Goal: Transaction & Acquisition: Download file/media

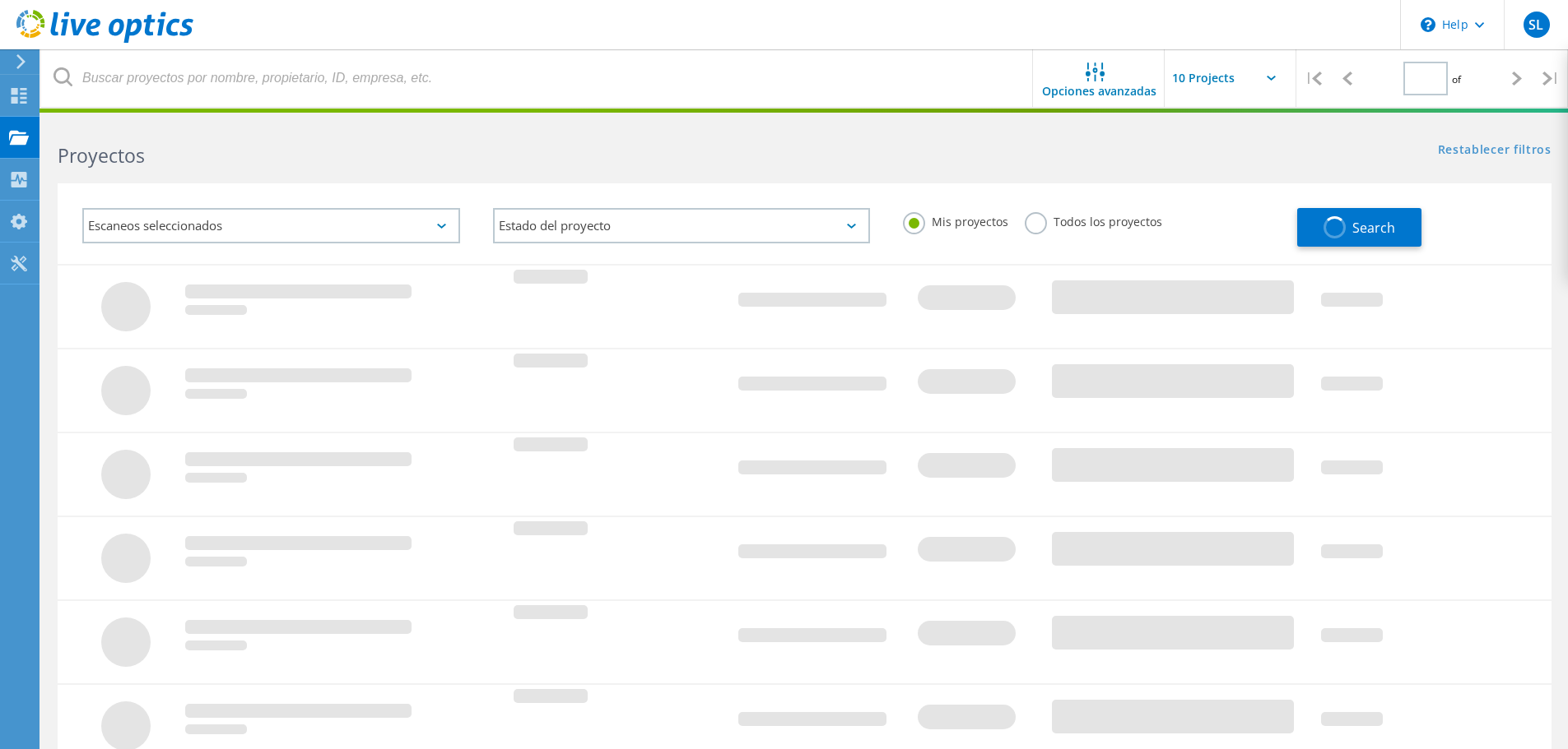
type input "1"
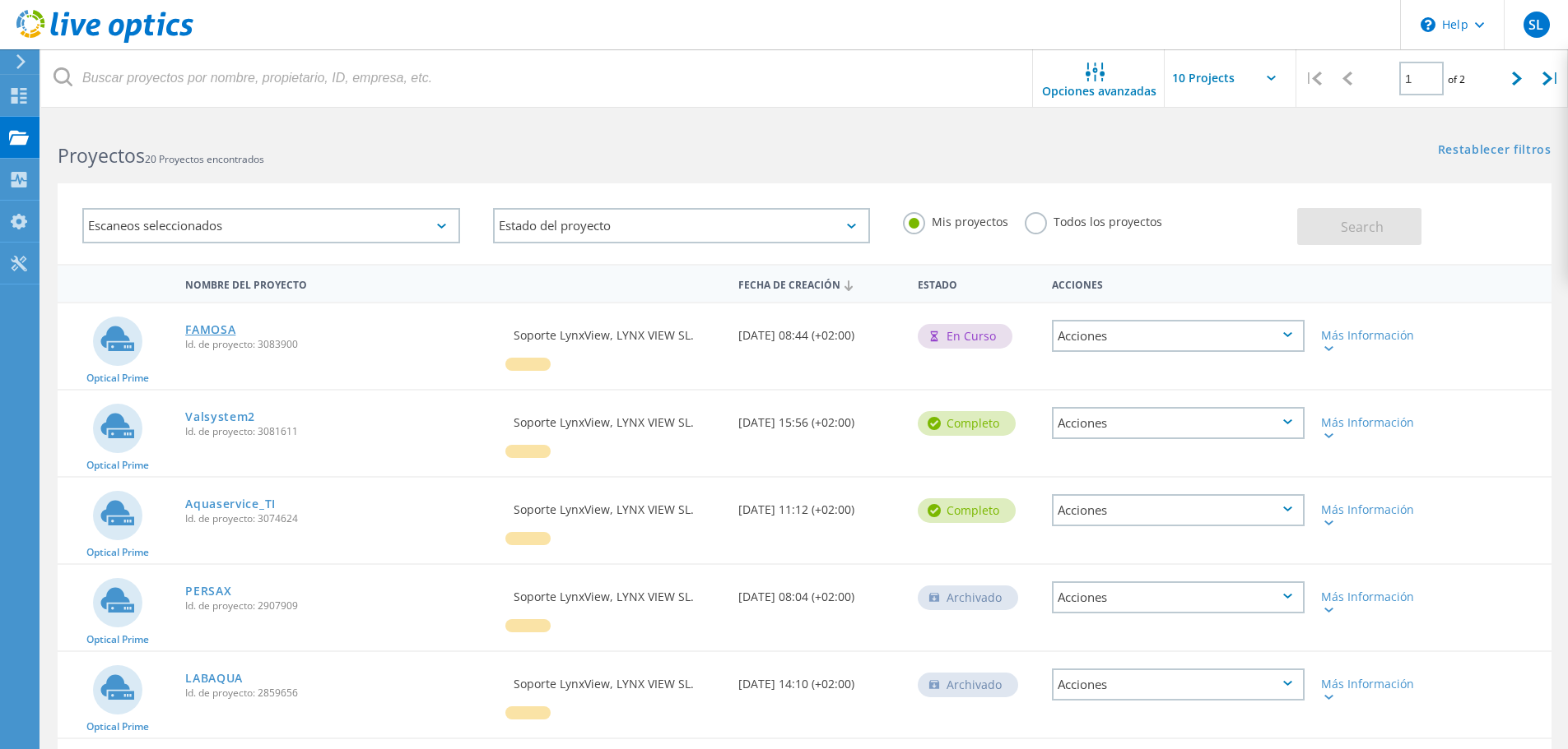
click at [227, 332] on link "FAMOSA" at bounding box center [210, 329] width 50 height 12
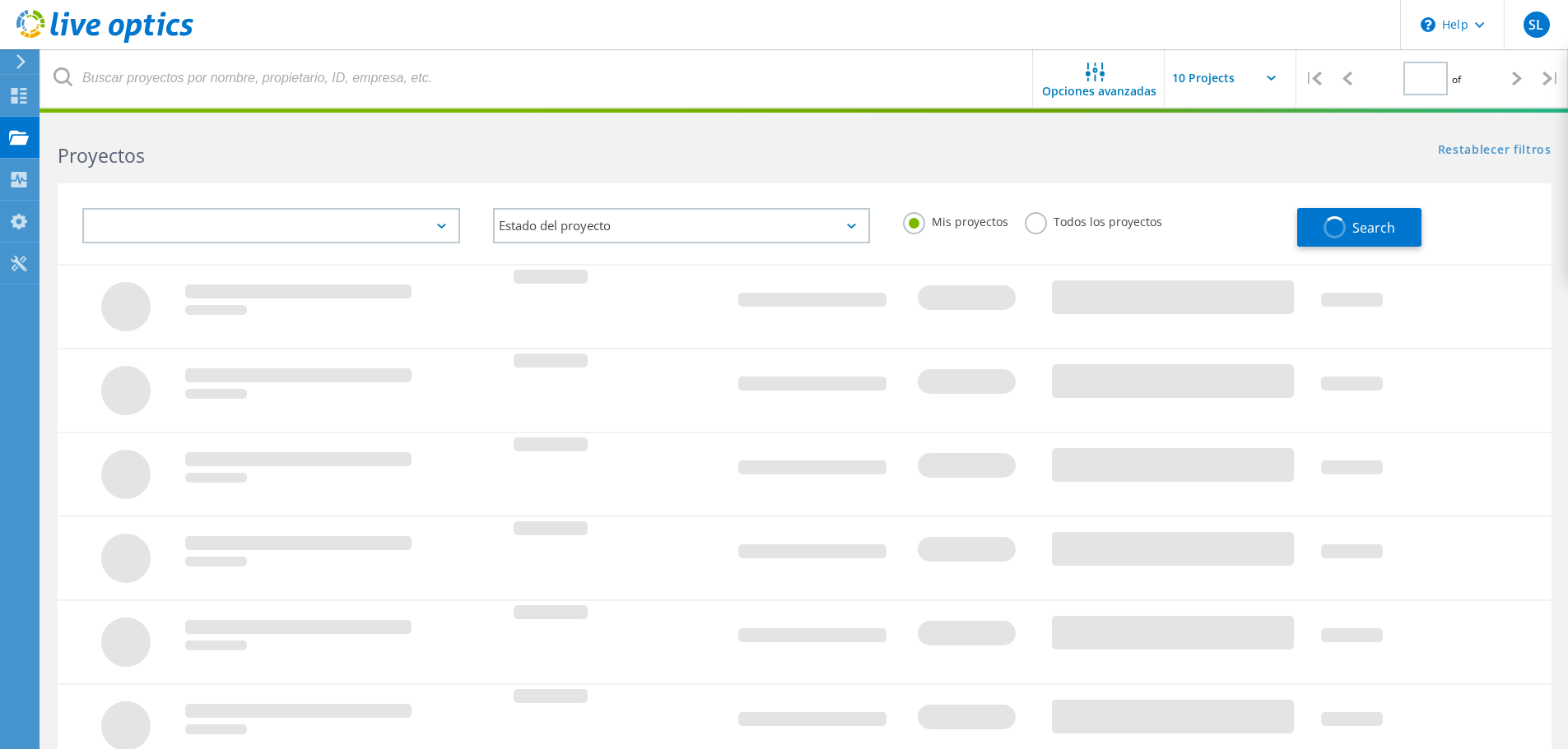
type input "1"
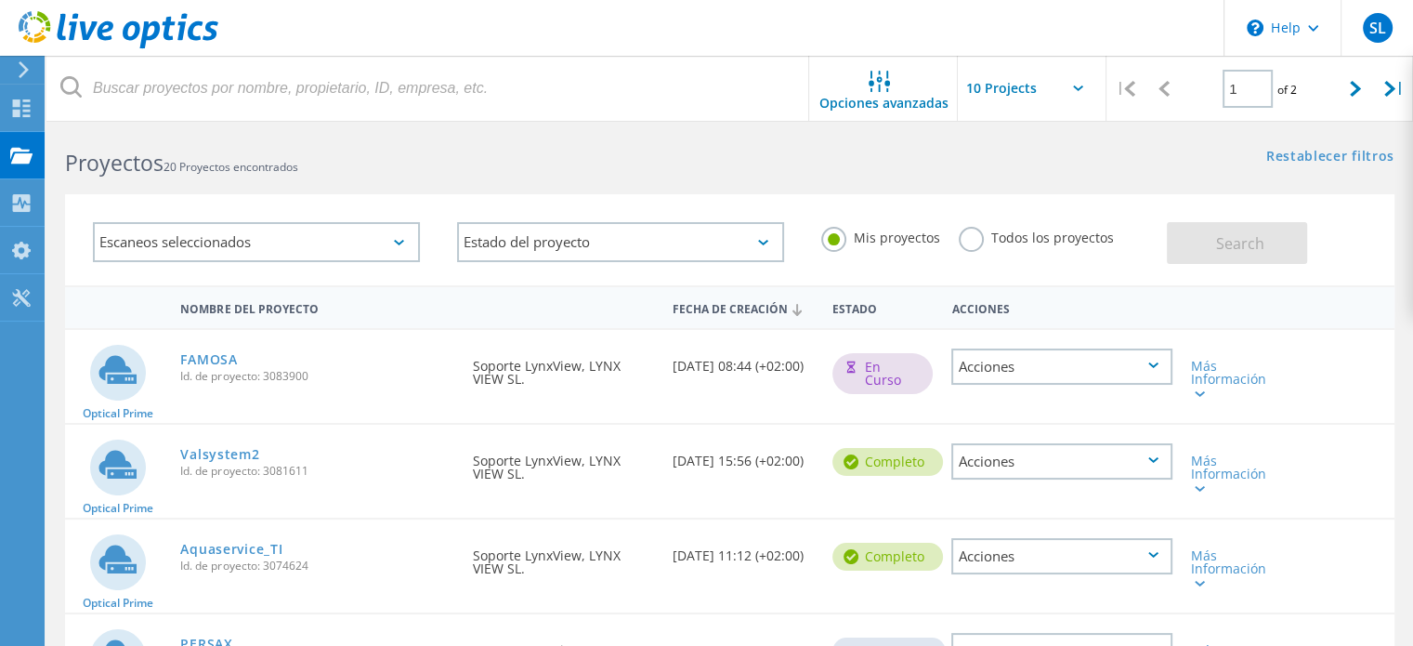
scroll to position [93, 0]
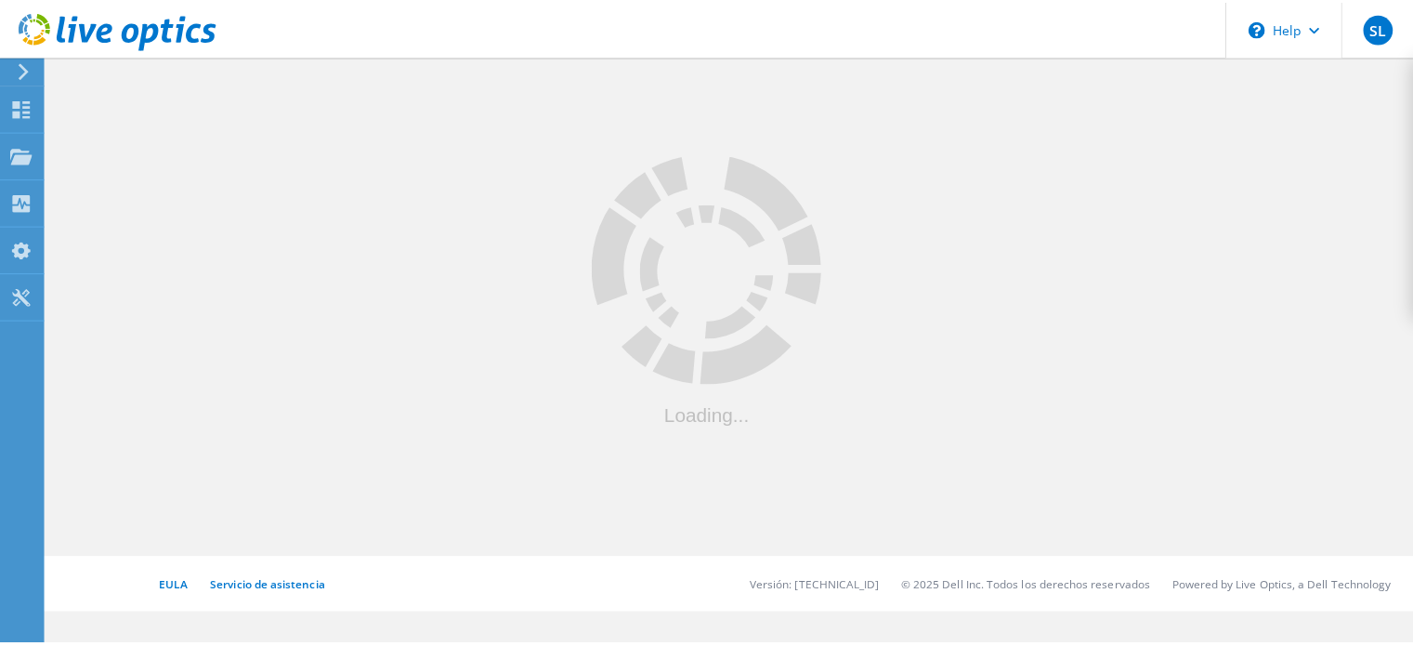
scroll to position [93, 0]
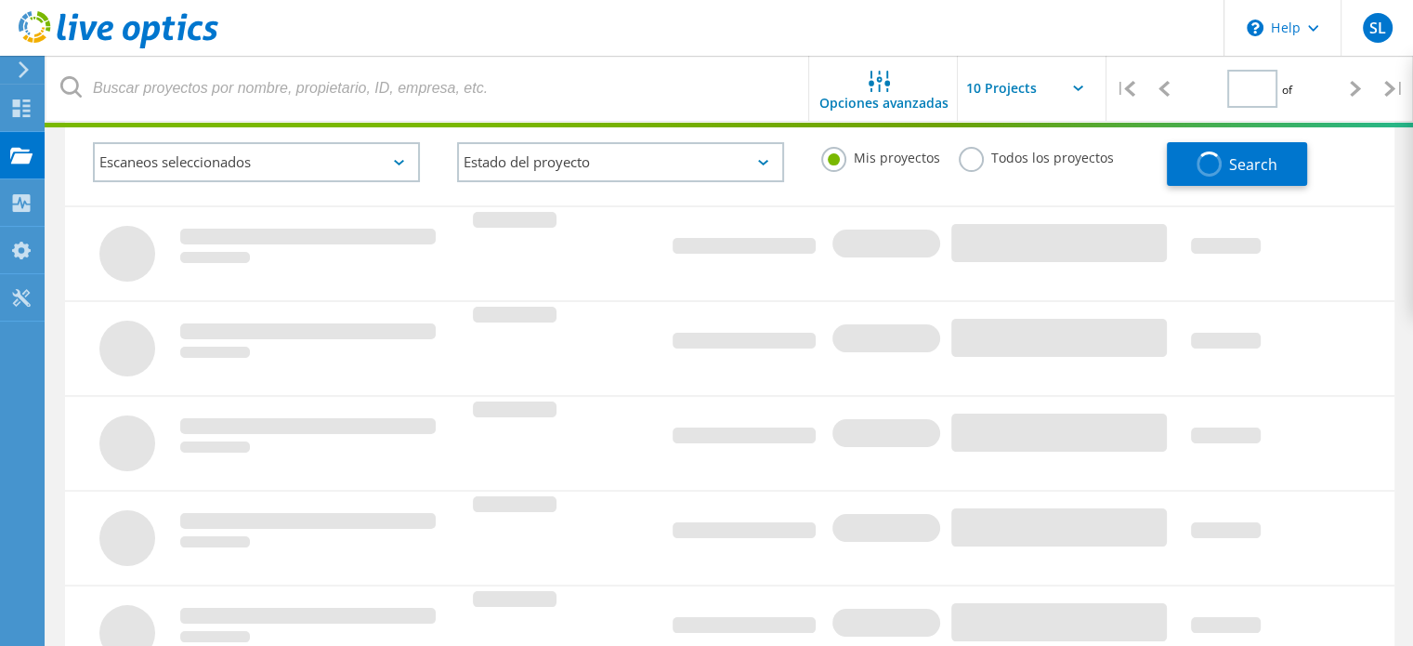
type input "1"
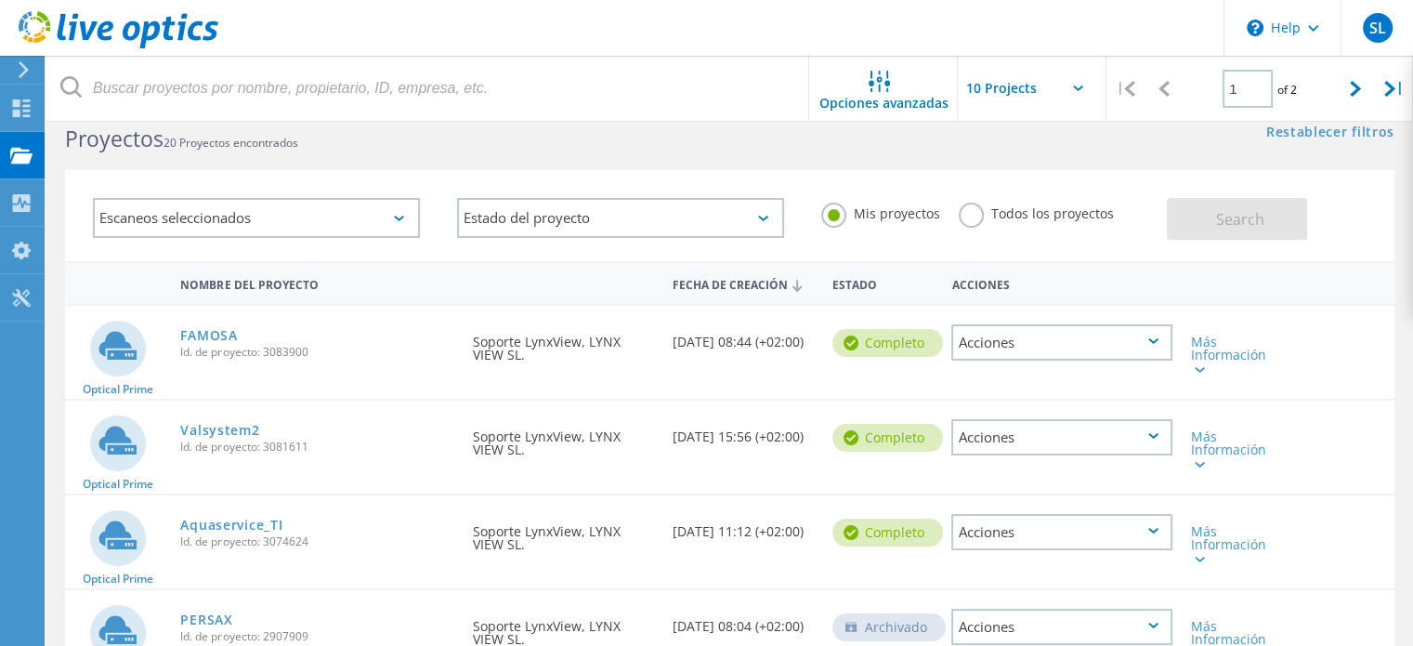
scroll to position [0, 0]
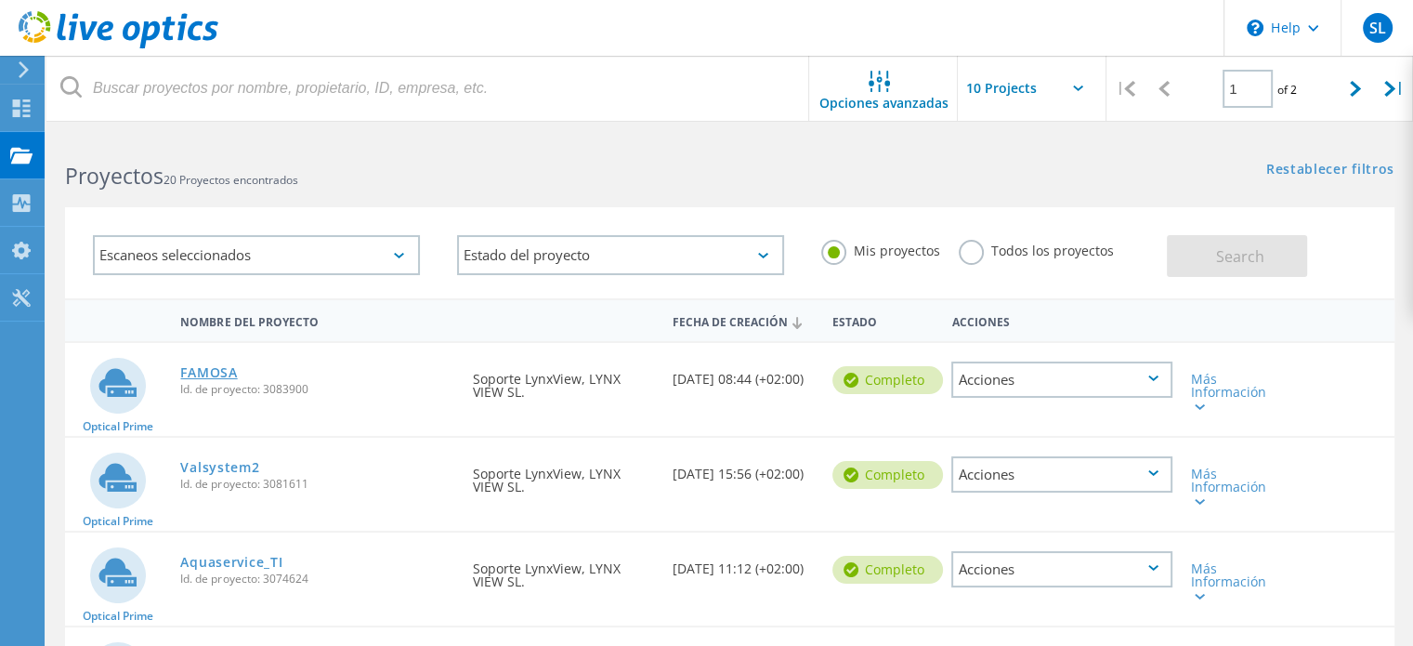
click at [208, 372] on link "FAMOSA" at bounding box center [208, 372] width 57 height 13
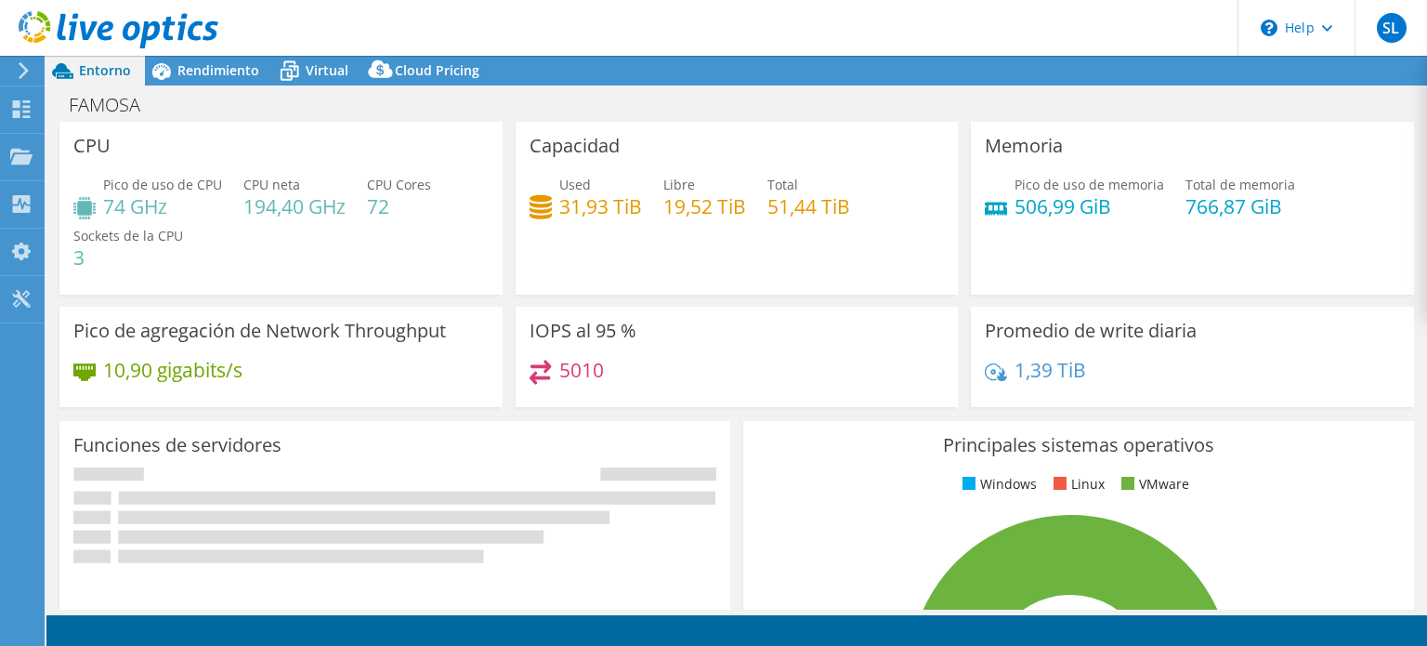
select select "USD"
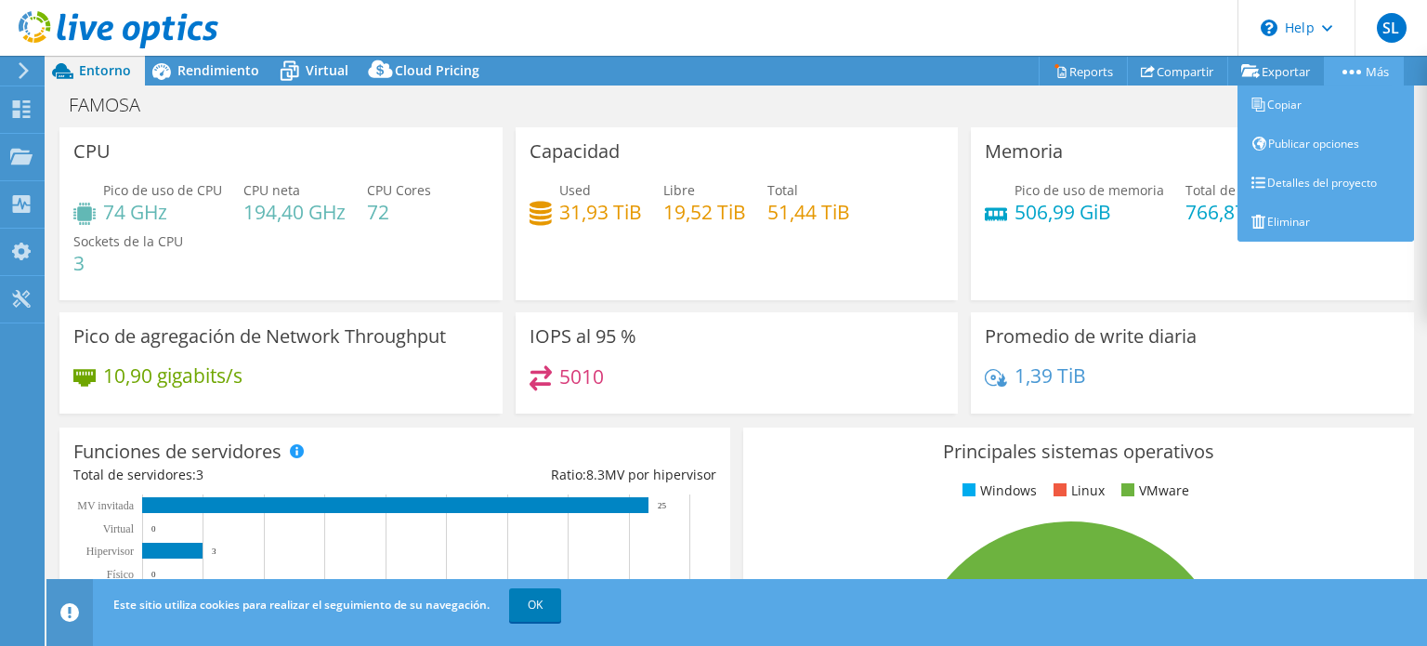
click at [1364, 63] on link "Más" at bounding box center [1364, 71] width 80 height 29
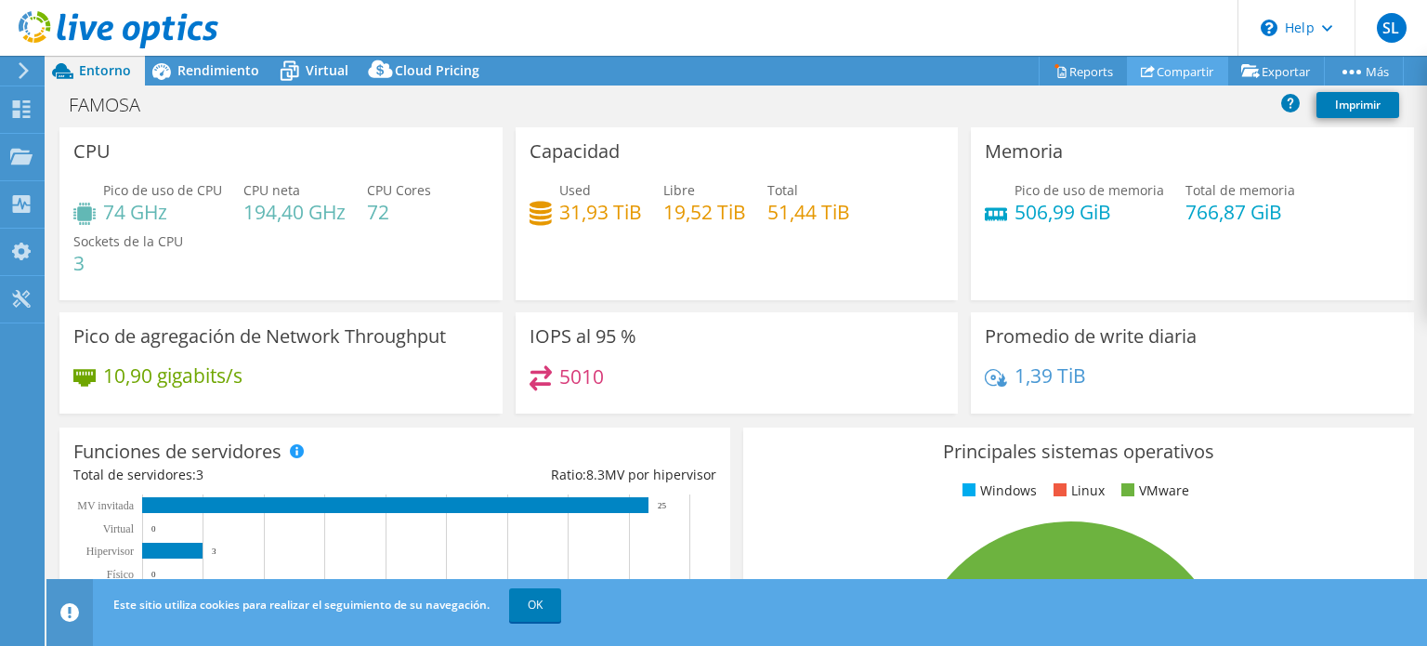
click at [1162, 69] on link "Compartir" at bounding box center [1177, 71] width 101 height 29
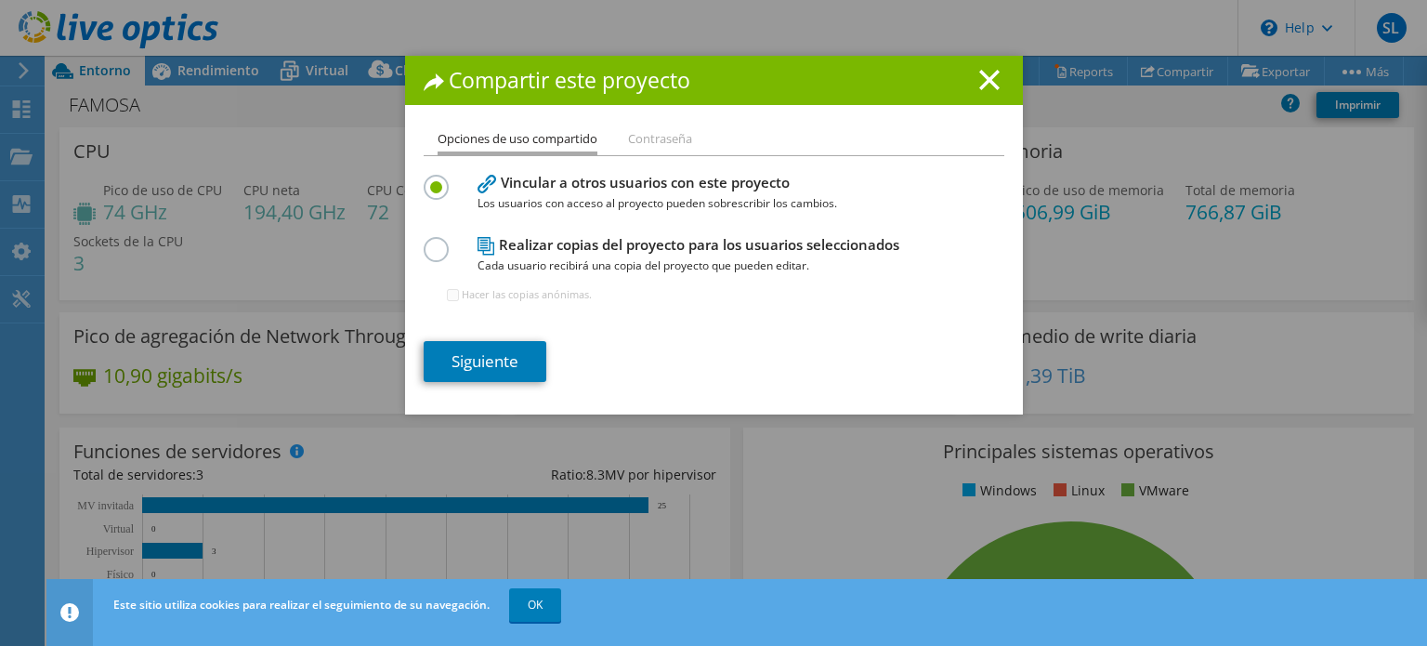
click at [649, 196] on span "Los usuarios con acceso al proyecto pueden sobrescribir los cambios." at bounding box center [710, 203] width 465 height 20
click at [494, 352] on link "Siguiente" at bounding box center [485, 361] width 123 height 41
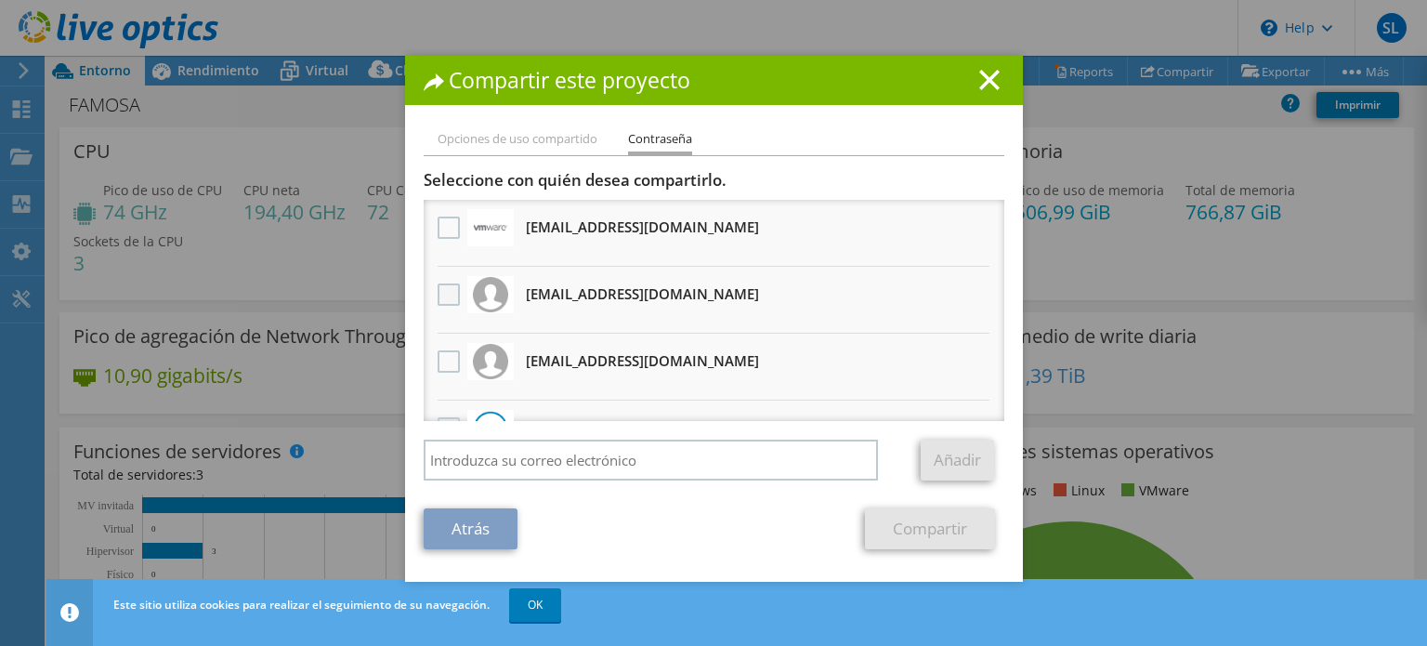
click at [441, 295] on label at bounding box center [451, 294] width 27 height 22
click at [0, 0] on input "checkbox" at bounding box center [0, 0] width 0 height 0
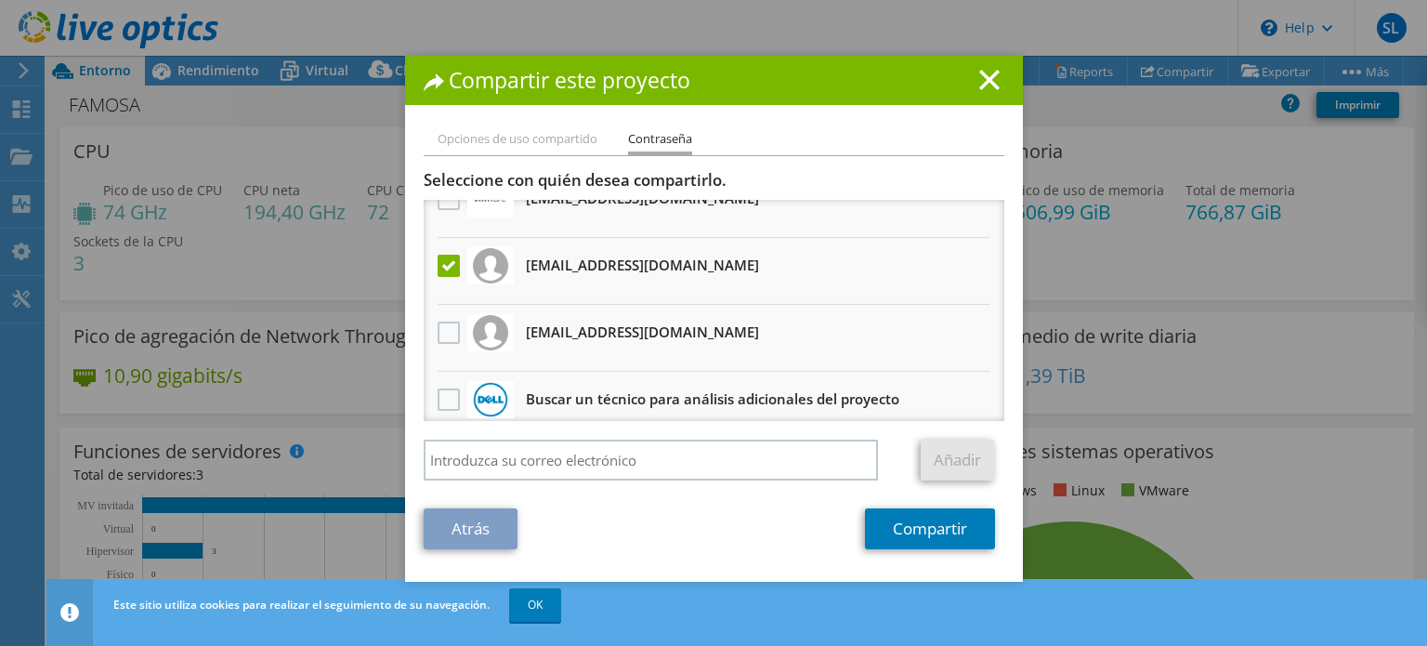
scroll to position [43, 0]
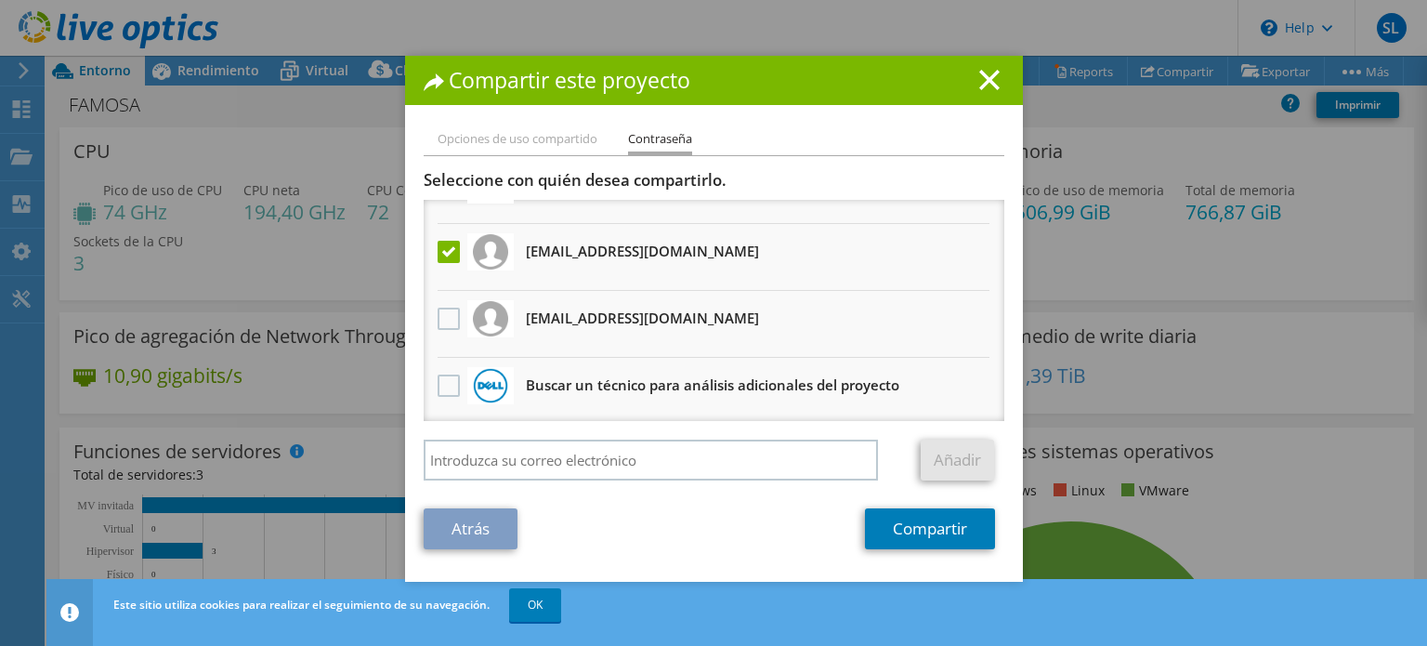
click at [599, 259] on h3 "cporto@lynxview.es Recibirá una copia anónima" at bounding box center [642, 251] width 233 height 30
click at [935, 532] on link "Compartir" at bounding box center [930, 528] width 130 height 41
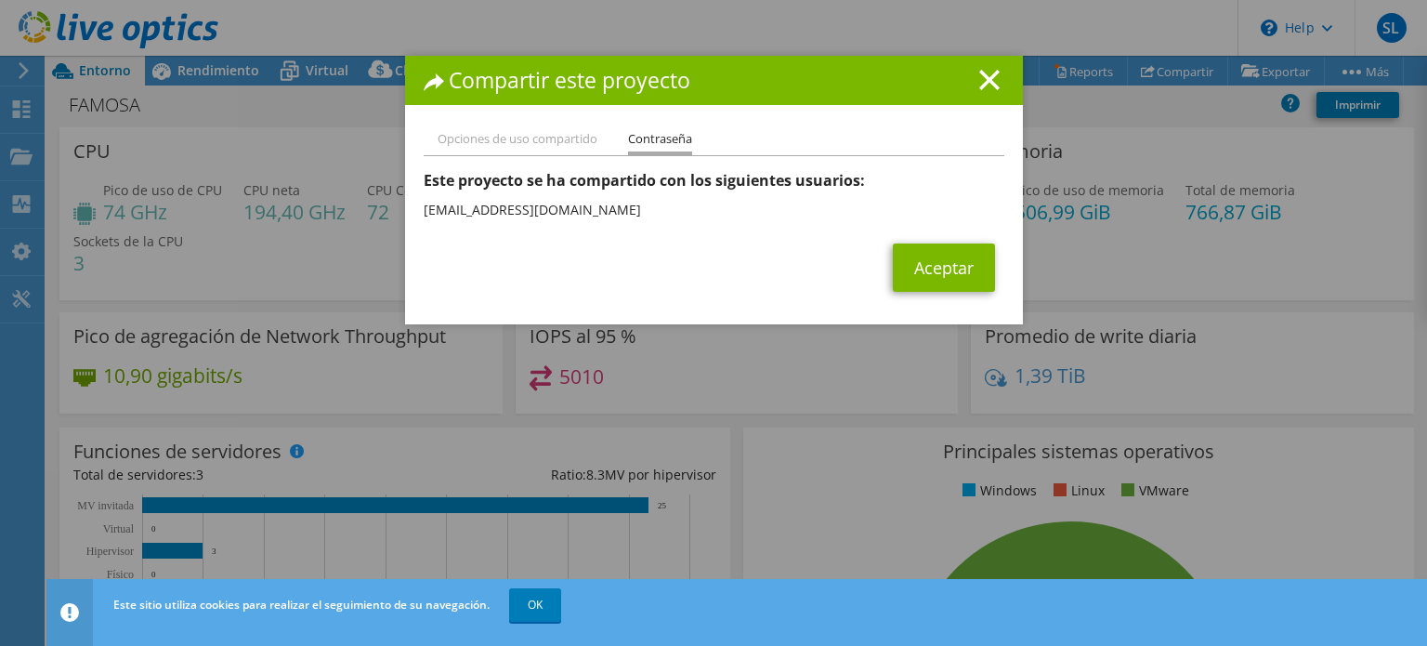
drag, startPoint x: 686, startPoint y: 77, endPoint x: 699, endPoint y: 138, distance: 62.7
click at [699, 138] on div "Compartir este proyecto Opciones de uso compartido Contraseña Vincular a otros …" at bounding box center [714, 190] width 618 height 269
click at [943, 274] on link "Aceptar" at bounding box center [944, 267] width 102 height 48
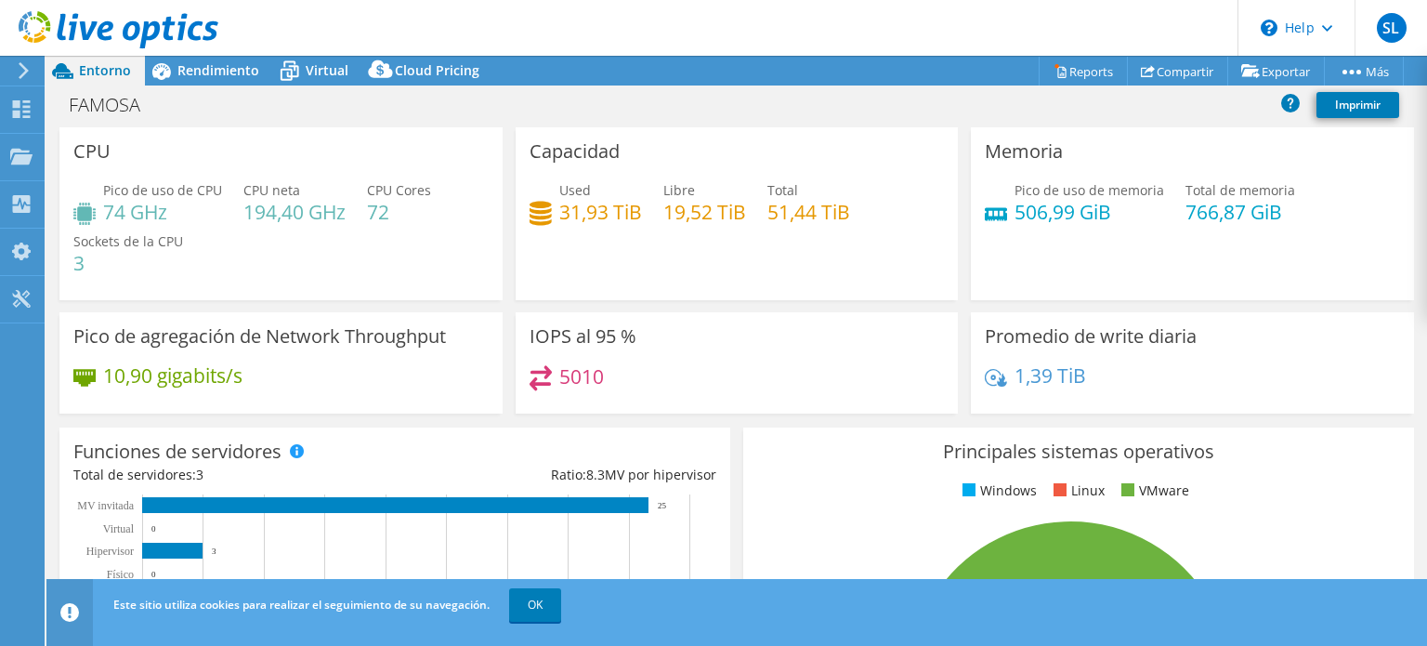
click at [26, 66] on icon at bounding box center [24, 70] width 14 height 17
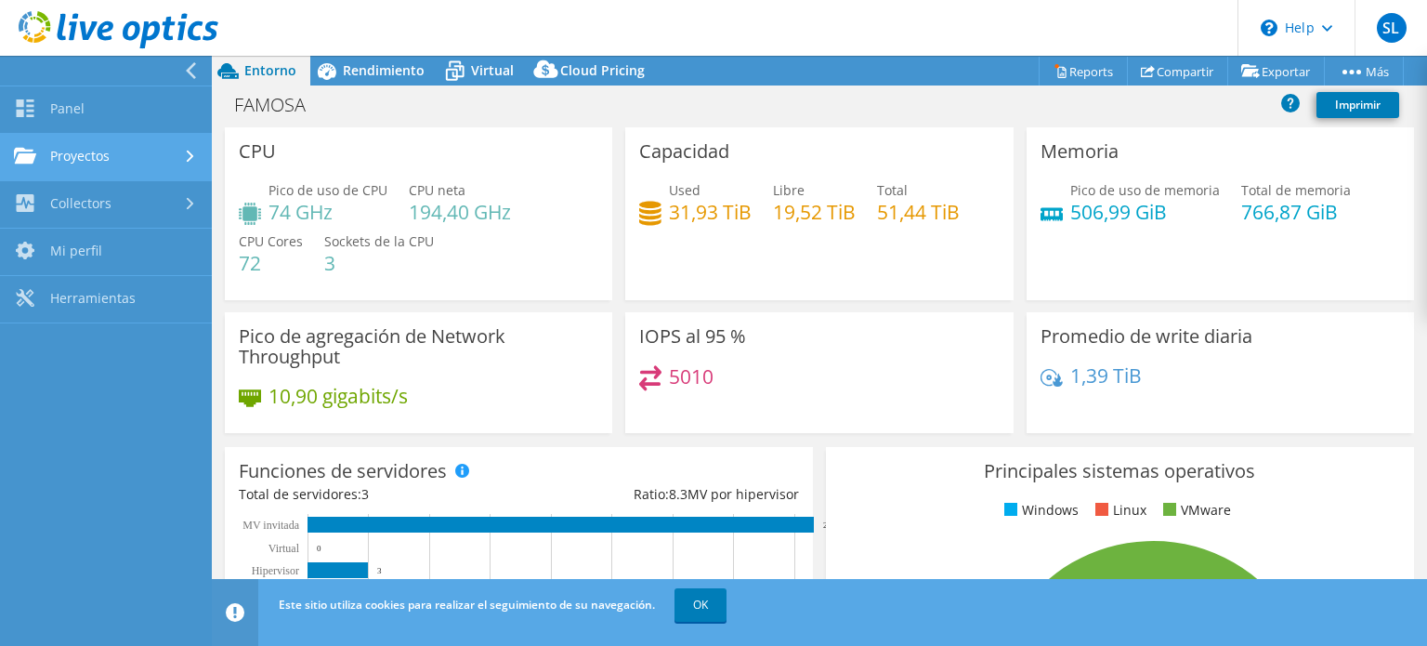
click at [73, 158] on link "Proyectos" at bounding box center [106, 157] width 212 height 47
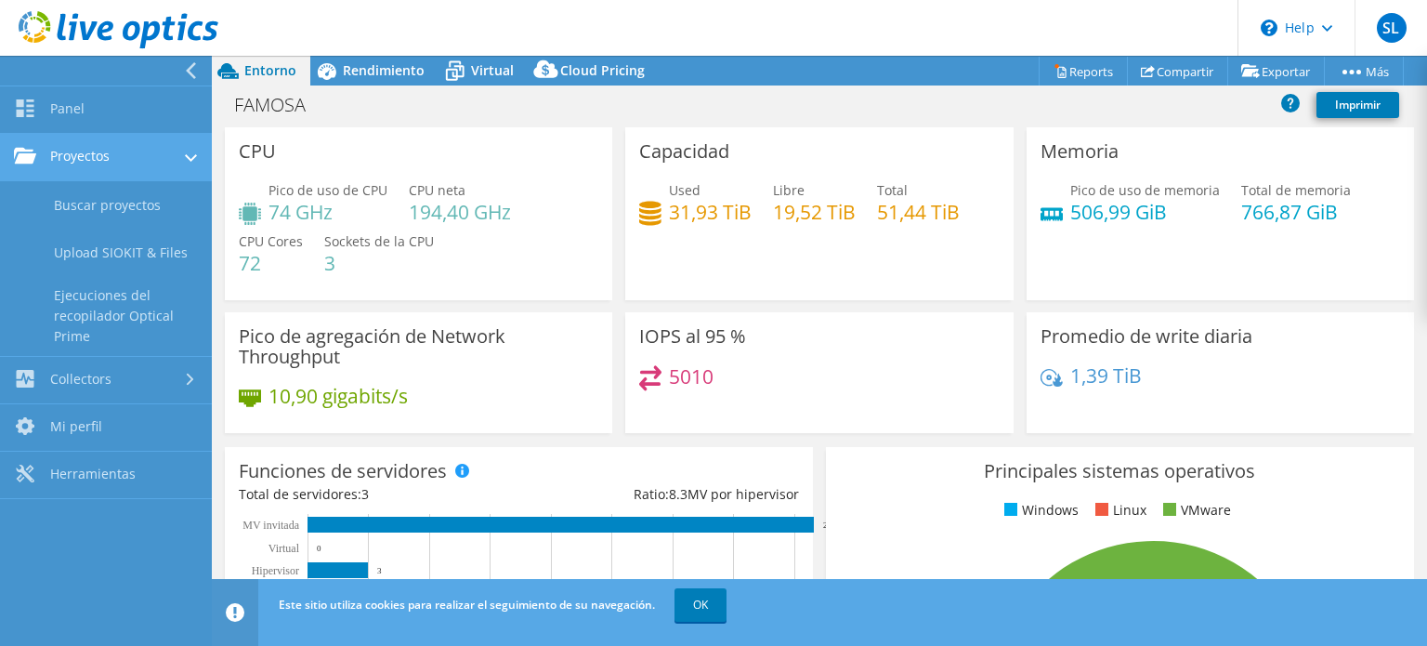
click at [73, 155] on link "Proyectos" at bounding box center [106, 157] width 212 height 47
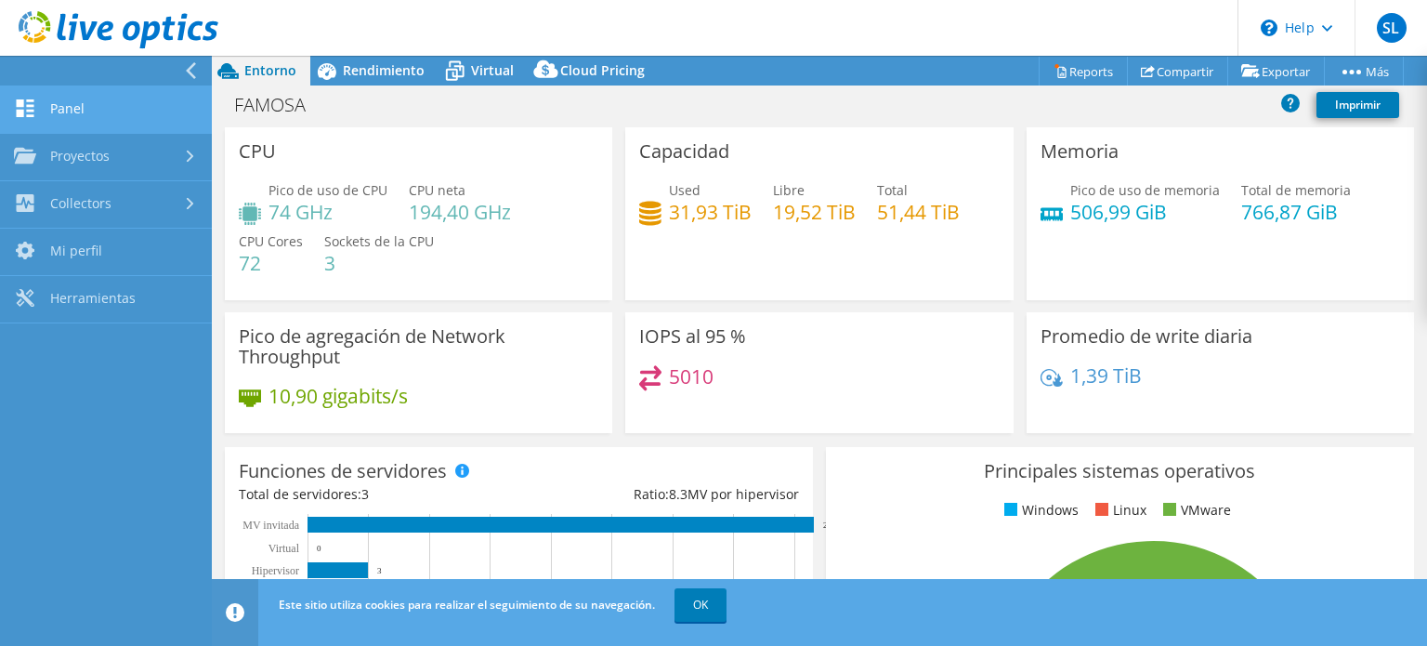
click at [16, 108] on icon at bounding box center [25, 108] width 22 height 18
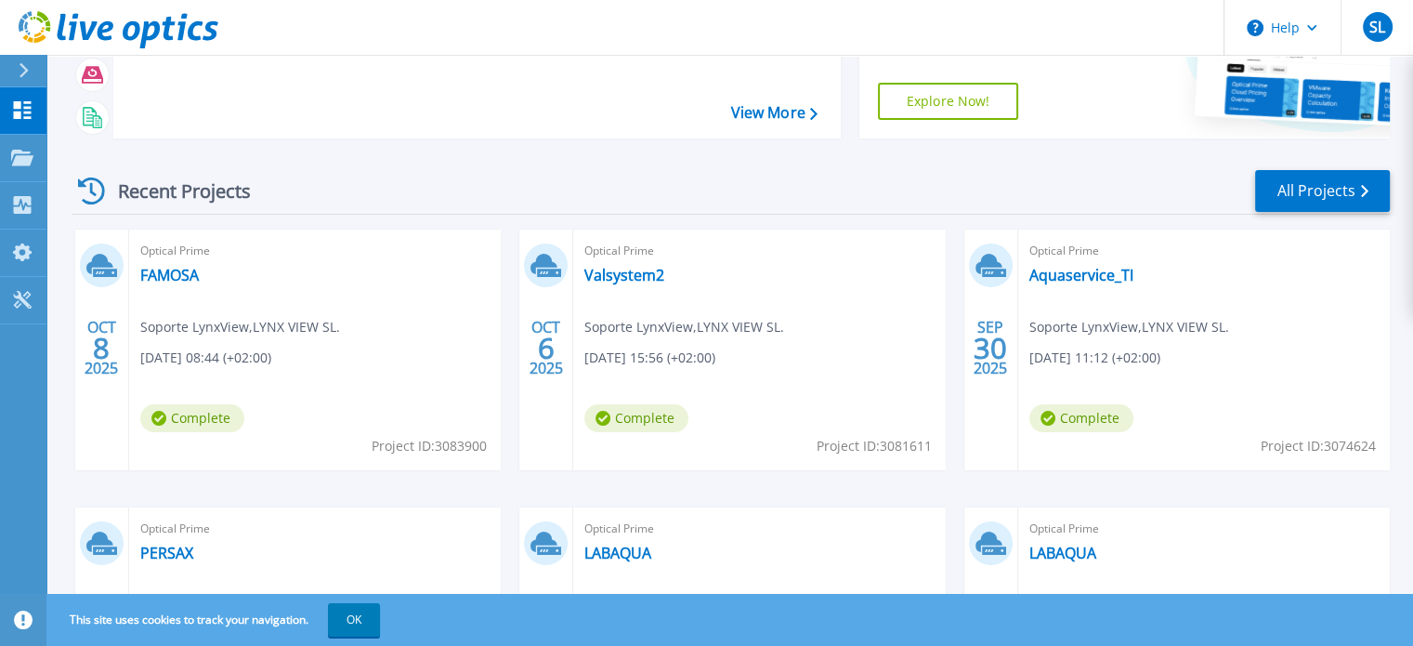
scroll to position [186, 0]
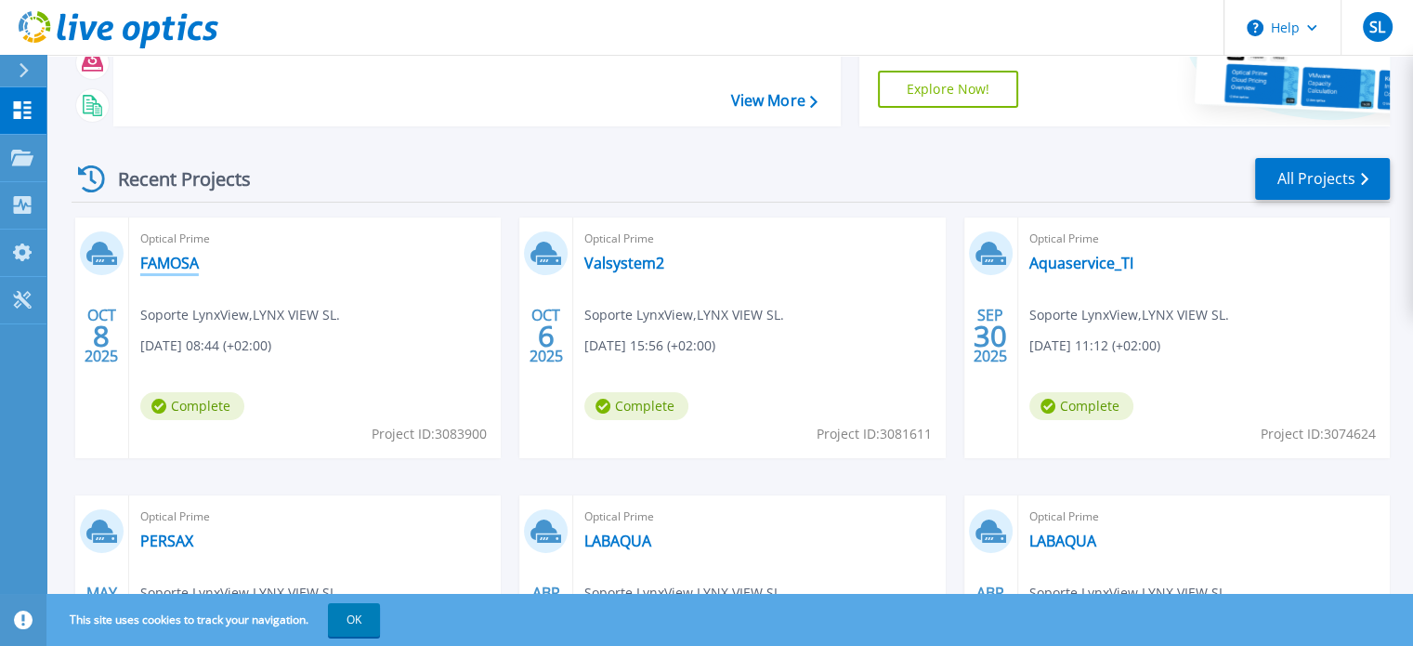
click at [183, 256] on link "FAMOSA" at bounding box center [169, 263] width 59 height 19
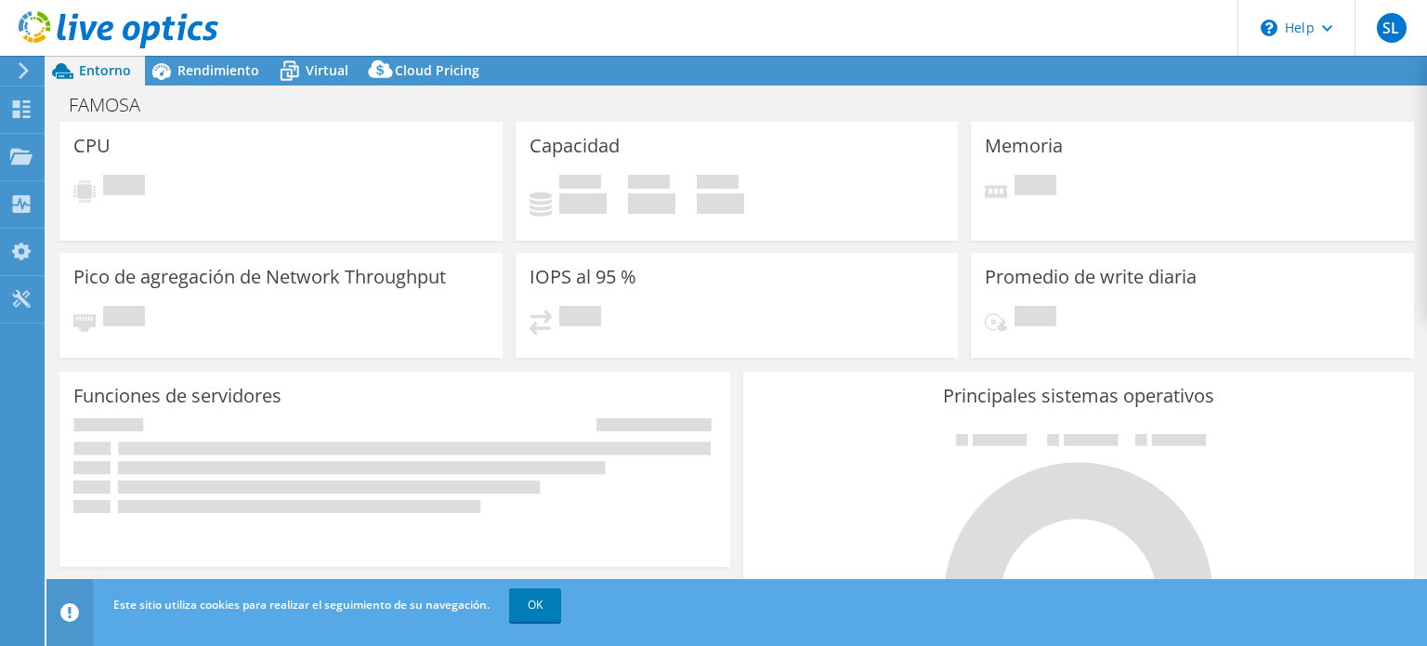
select select "USD"
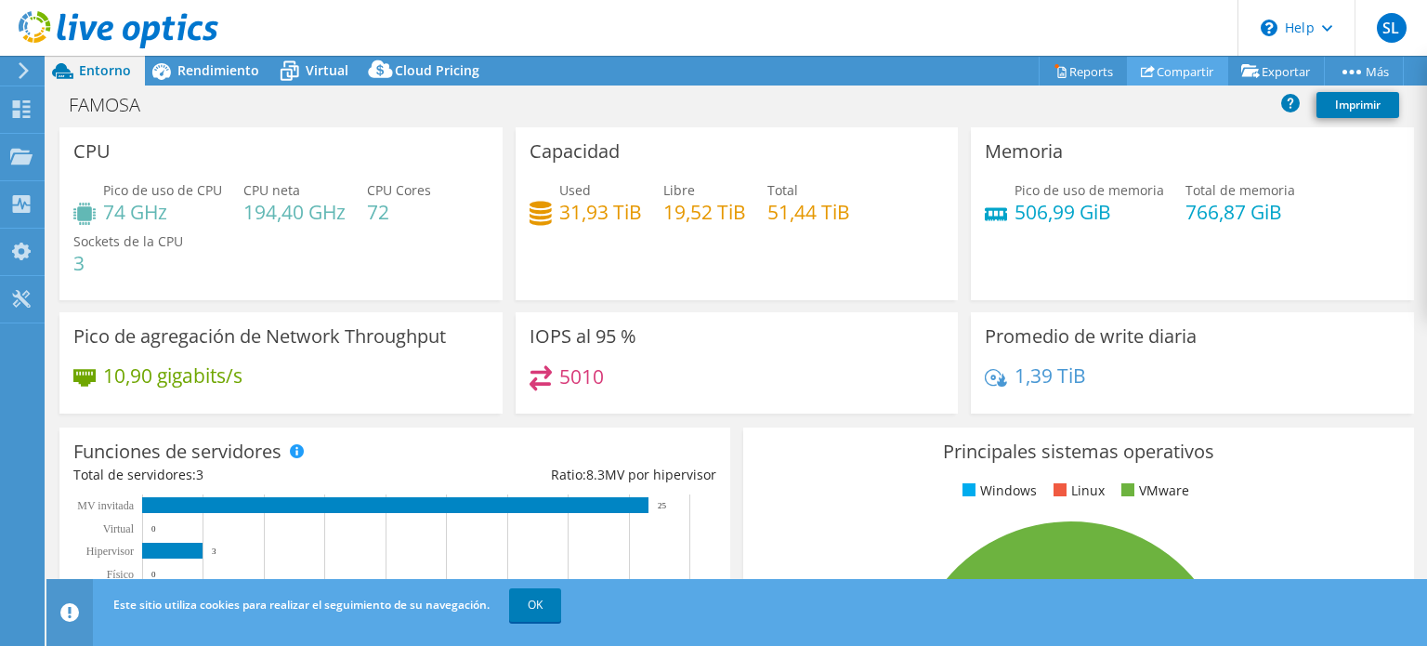
click at [1167, 61] on link "Compartir" at bounding box center [1177, 71] width 101 height 29
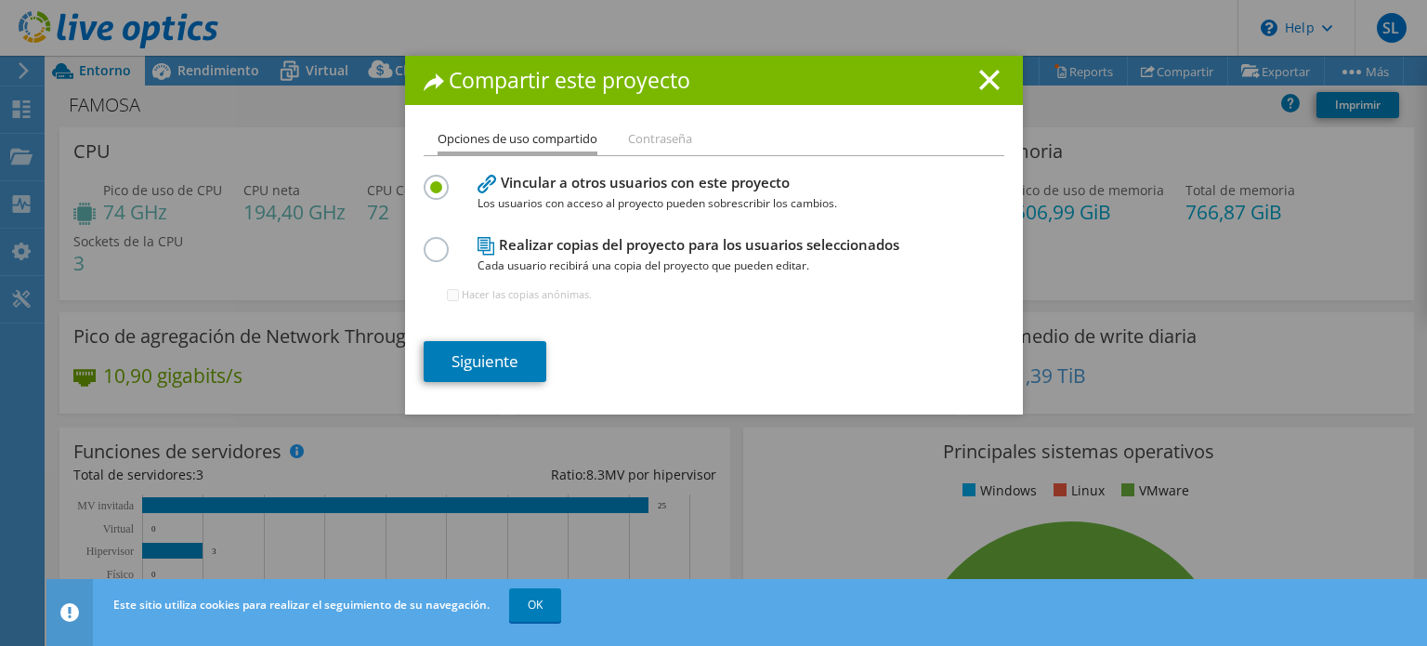
click at [629, 142] on li "Contraseña" at bounding box center [660, 139] width 64 height 23
click at [979, 76] on icon at bounding box center [989, 80] width 20 height 20
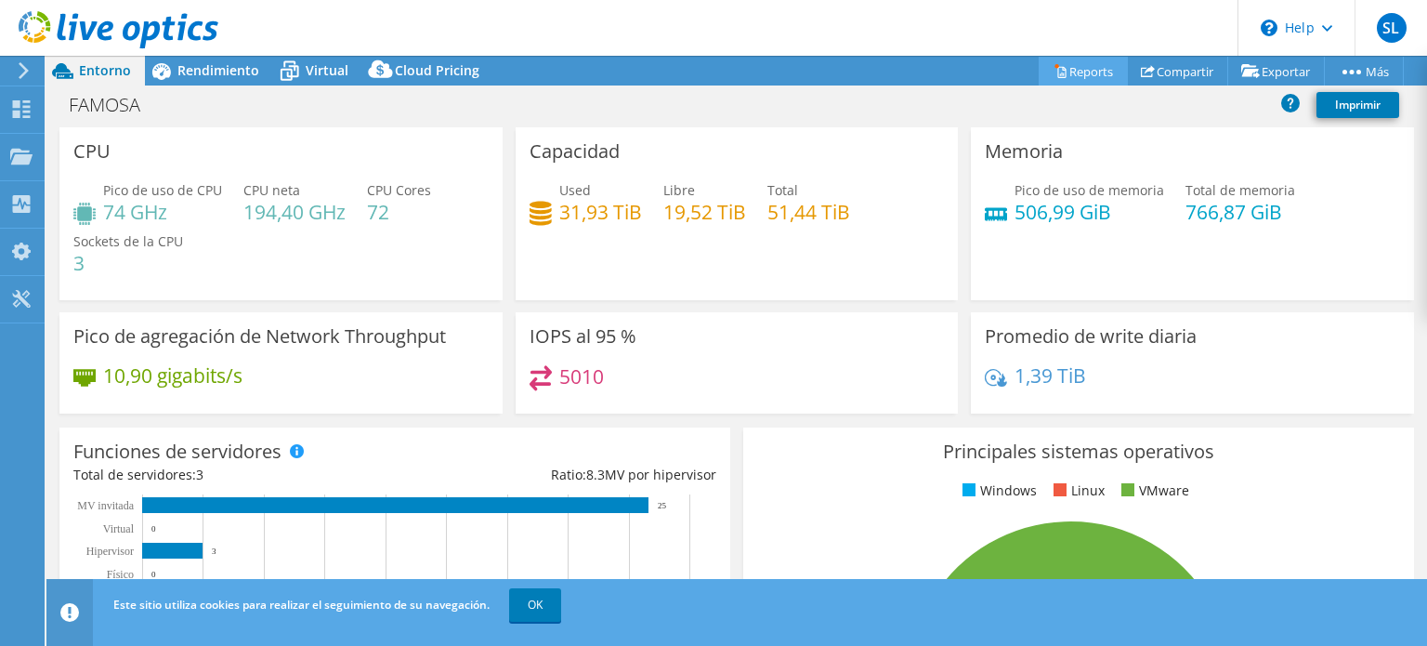
click at [1076, 70] on link "Reports" at bounding box center [1083, 71] width 89 height 29
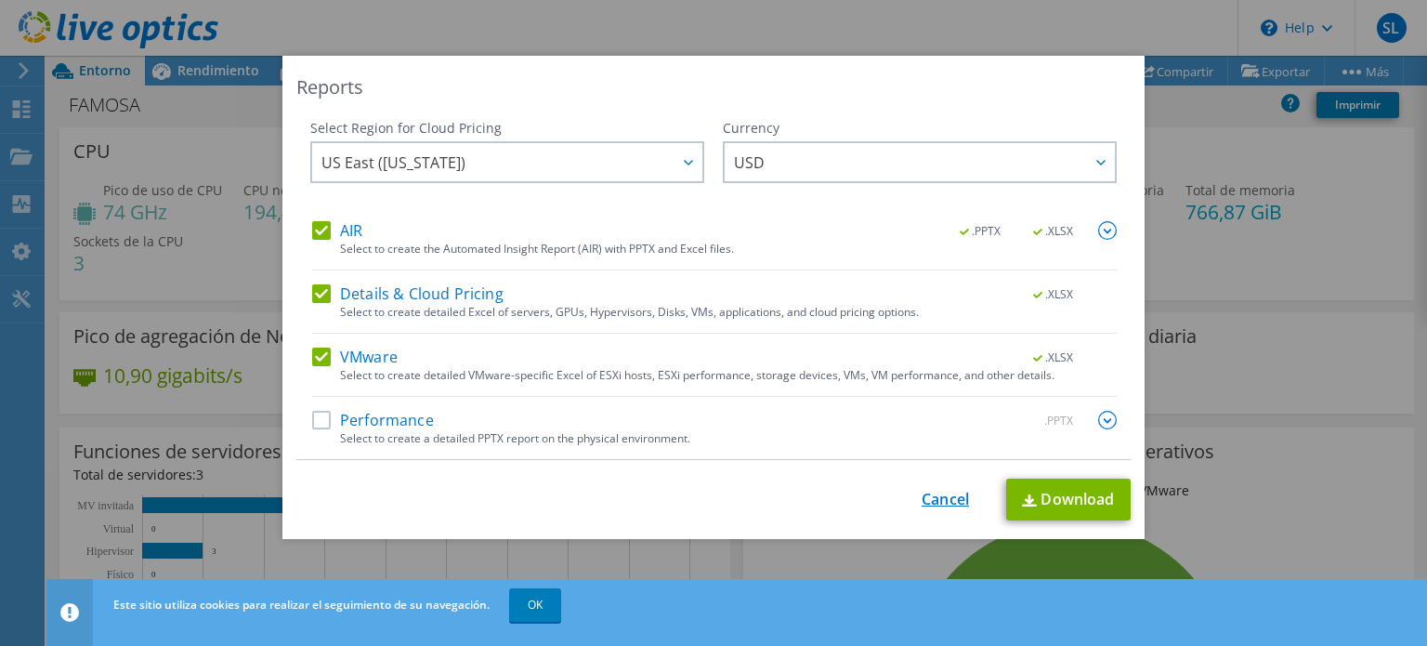
click at [948, 497] on link "Cancel" at bounding box center [945, 500] width 47 height 18
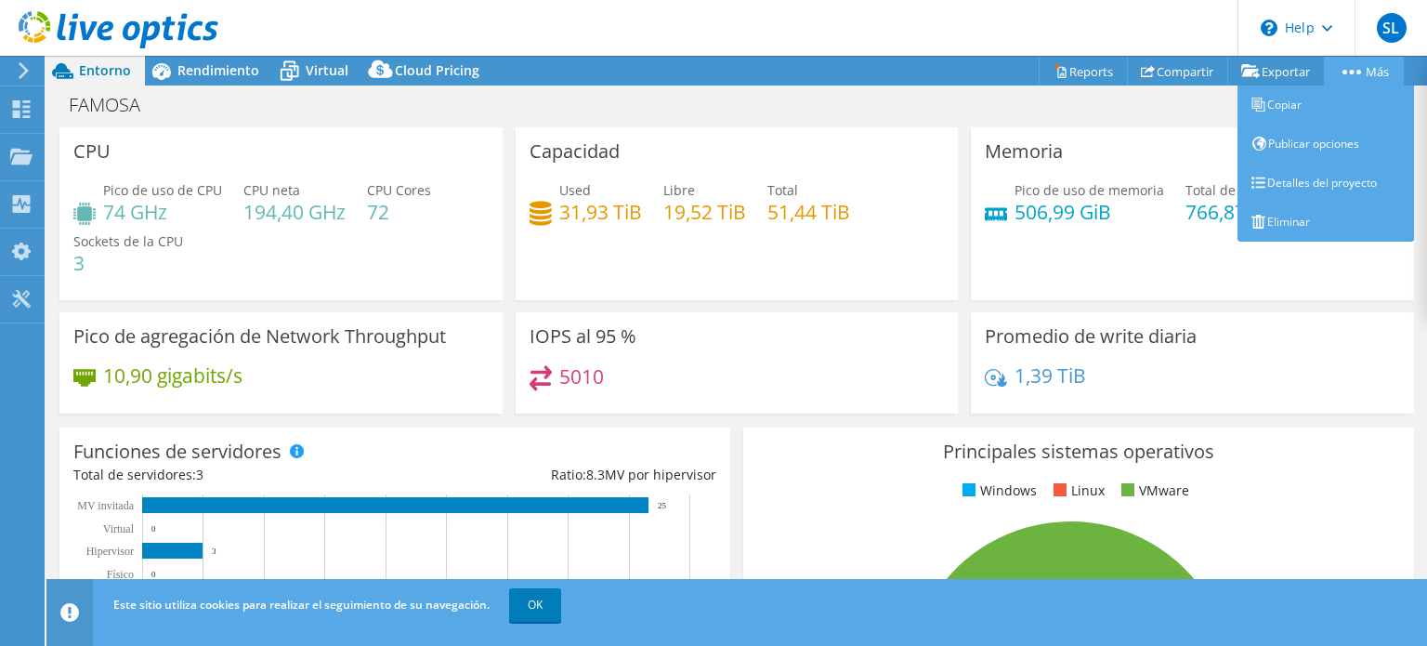
click at [1375, 59] on link "Más" at bounding box center [1364, 71] width 80 height 29
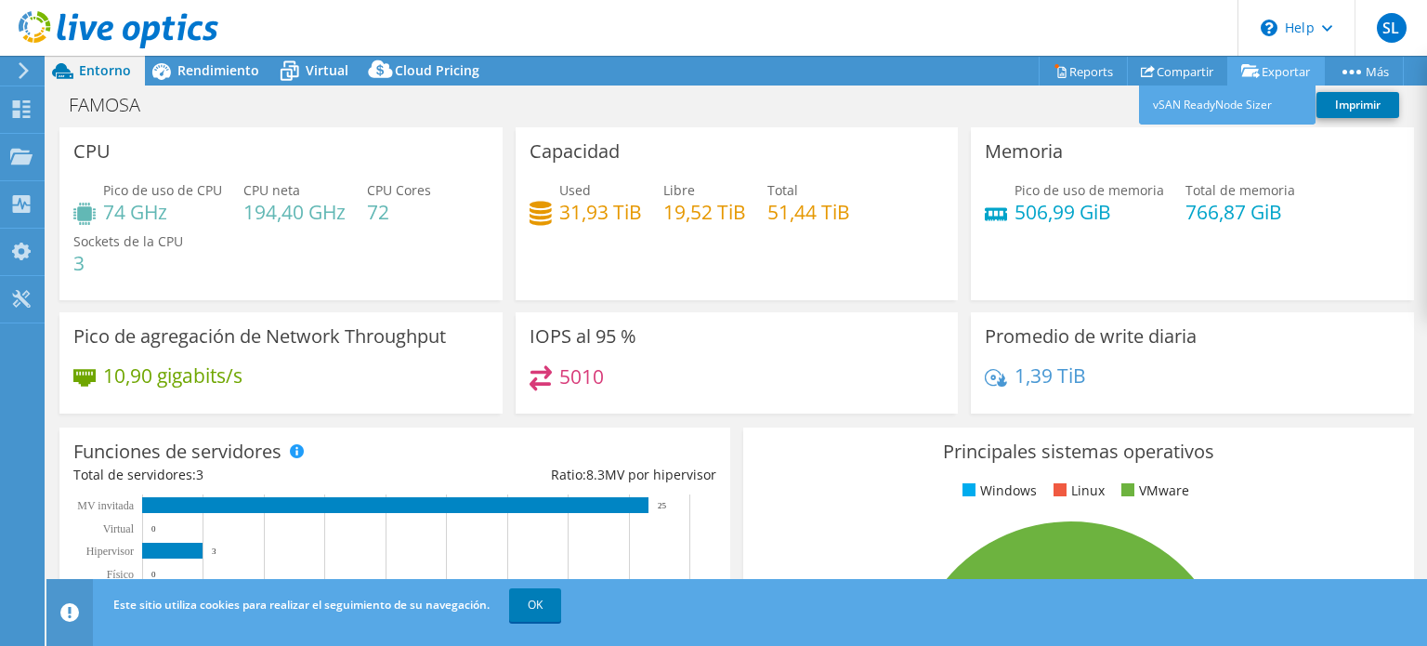
click at [1263, 66] on link "Exportar" at bounding box center [1276, 71] width 98 height 29
click at [1260, 69] on link "Exportar" at bounding box center [1276, 71] width 98 height 29
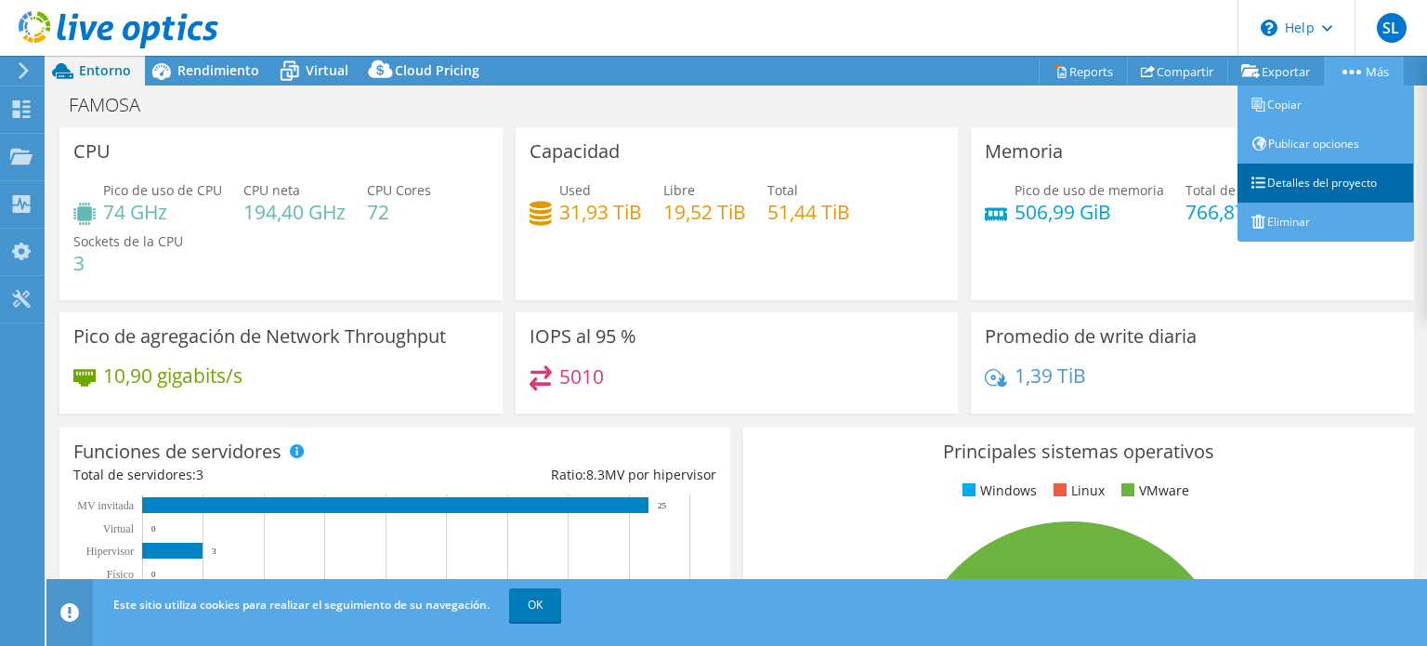
click at [1319, 181] on link "Detalles del proyecto" at bounding box center [1326, 183] width 177 height 39
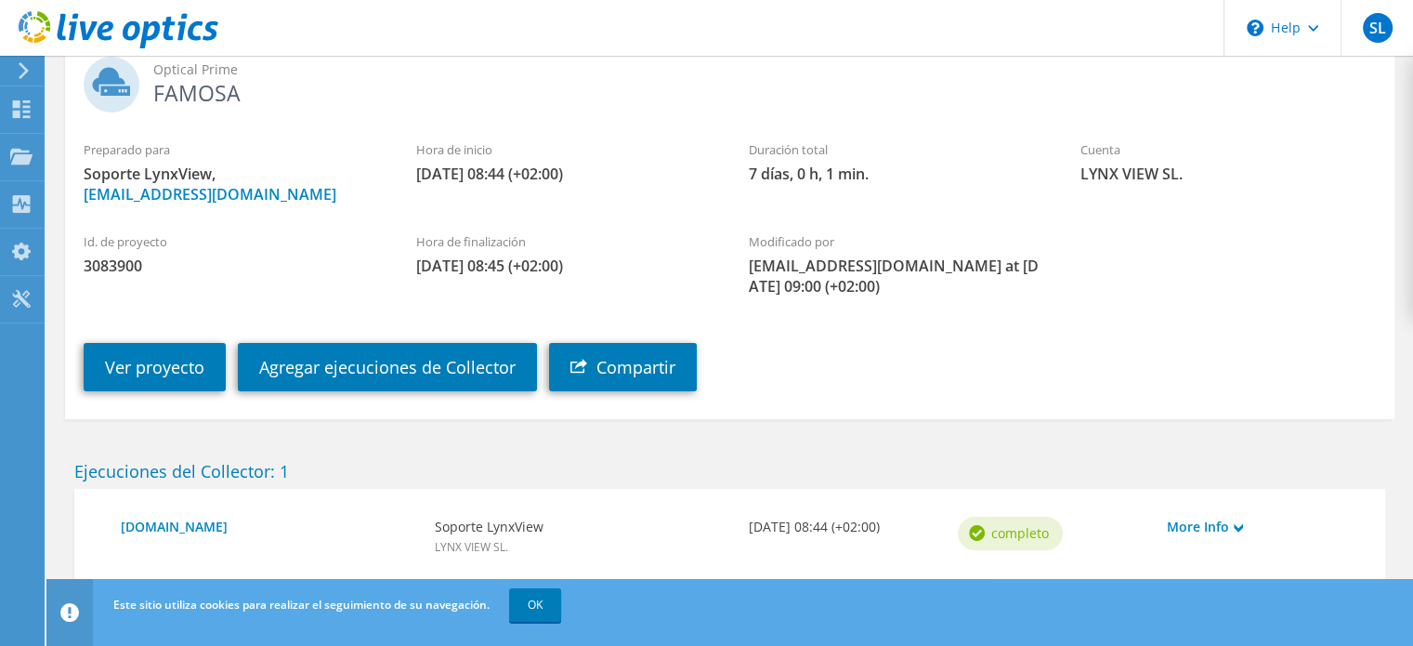
scroll to position [175, 0]
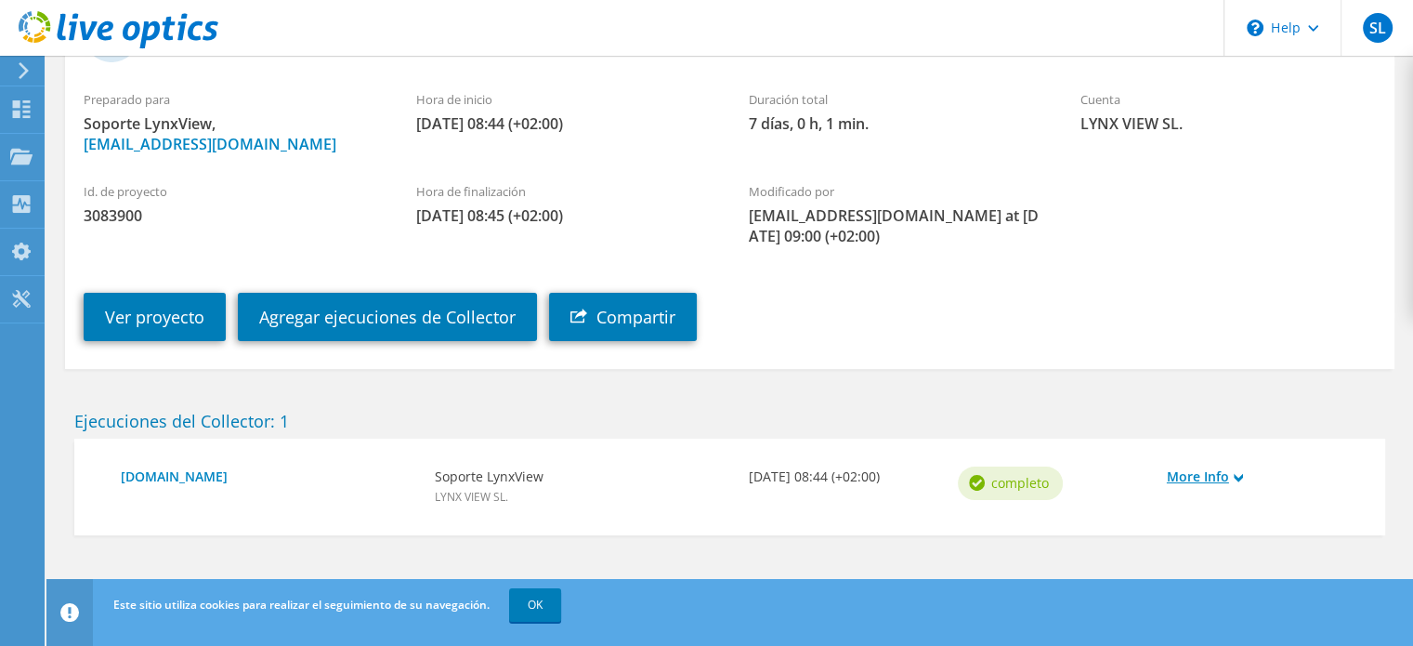
click at [1228, 480] on link "More Info" at bounding box center [1262, 476] width 190 height 20
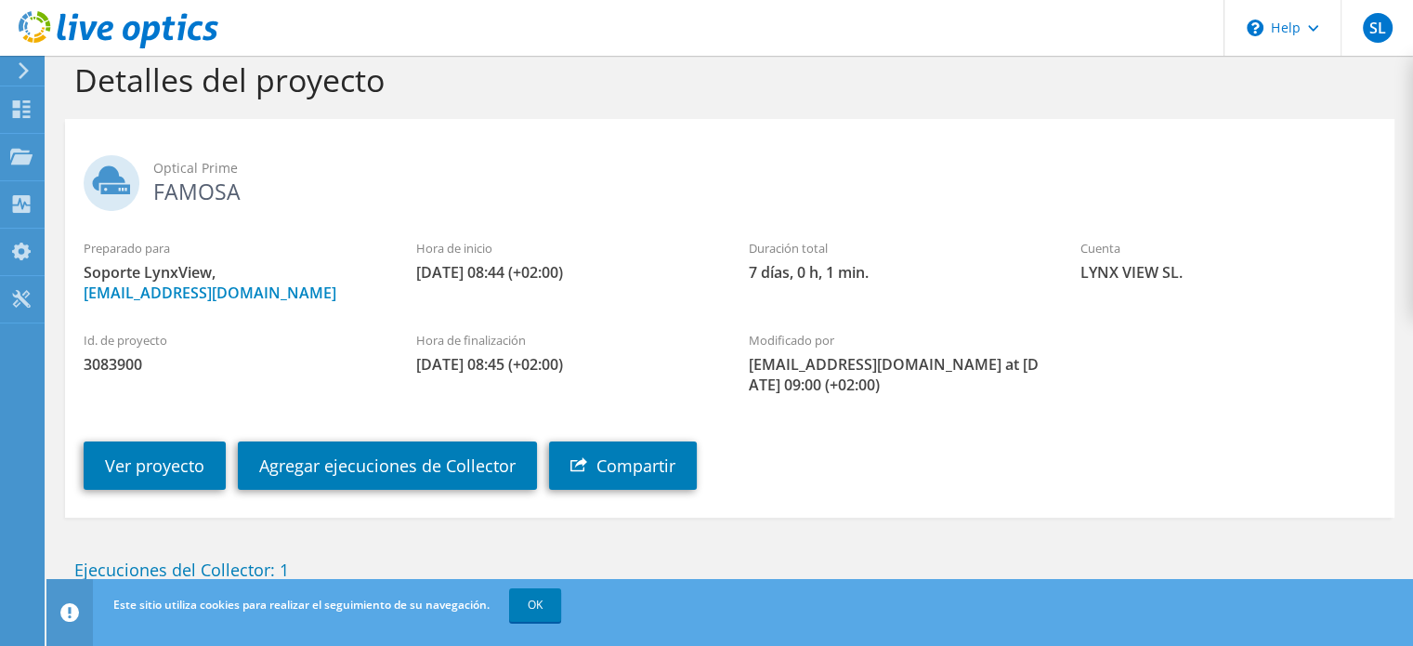
scroll to position [0, 0]
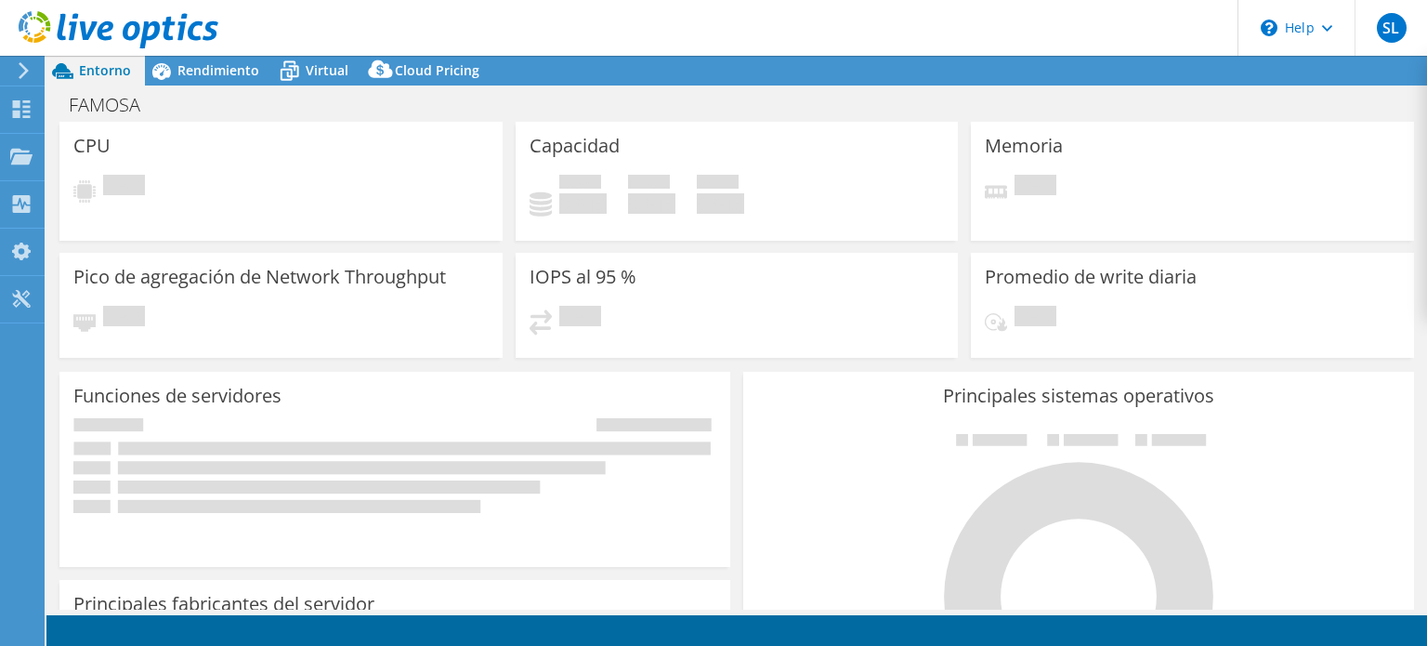
select select "USD"
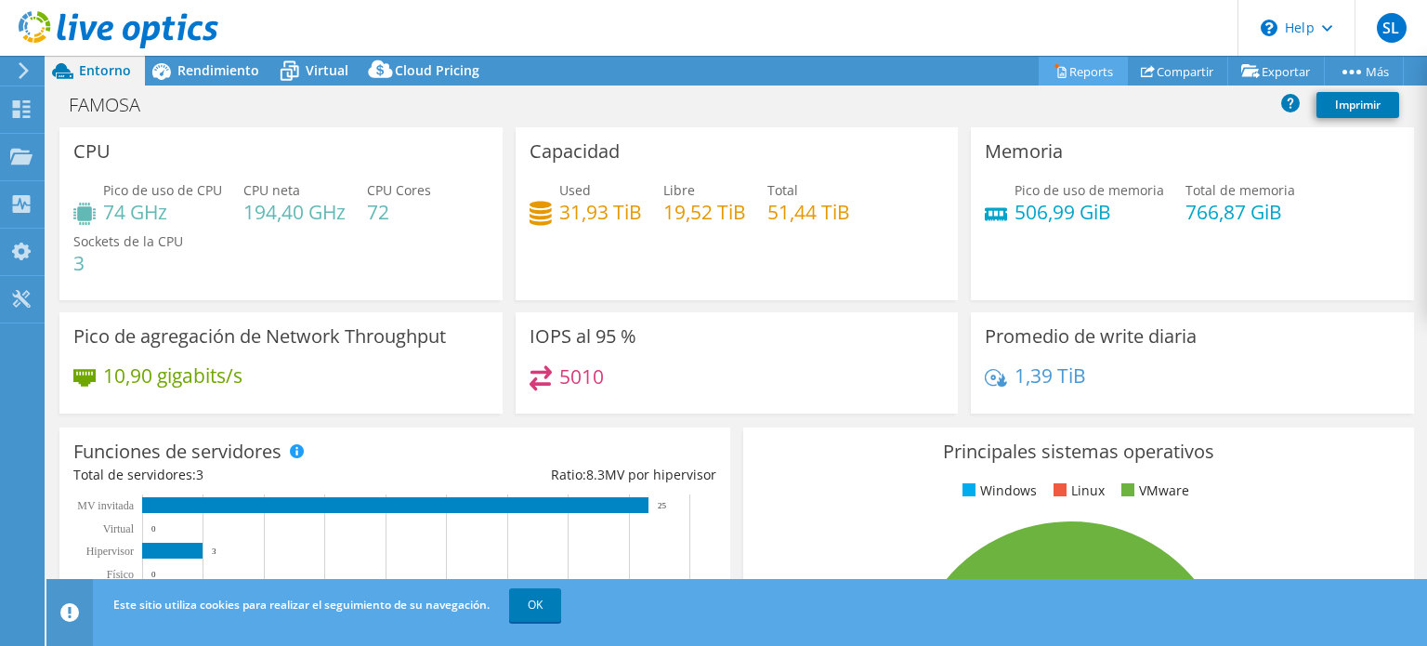
click at [1065, 69] on link "Reports" at bounding box center [1083, 71] width 89 height 29
click at [0, 0] on div at bounding box center [0, 0] width 0 height 0
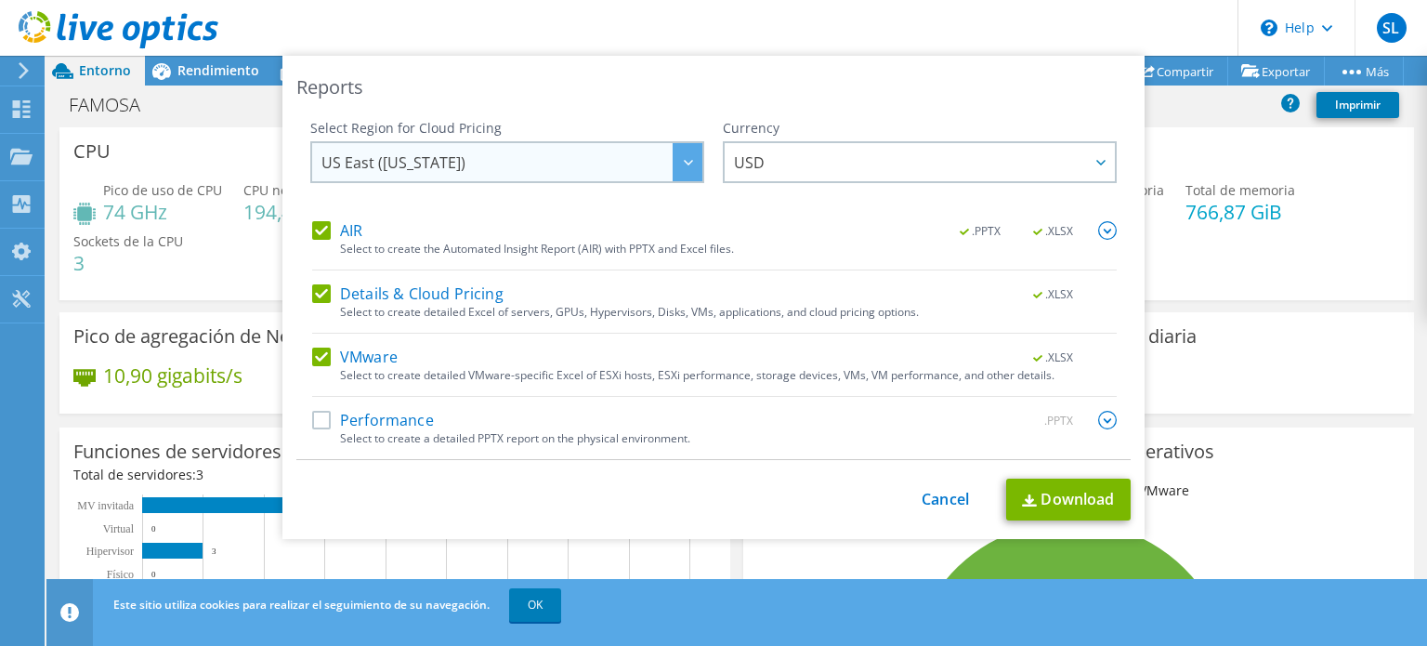
click at [684, 160] on icon at bounding box center [688, 163] width 9 height 6
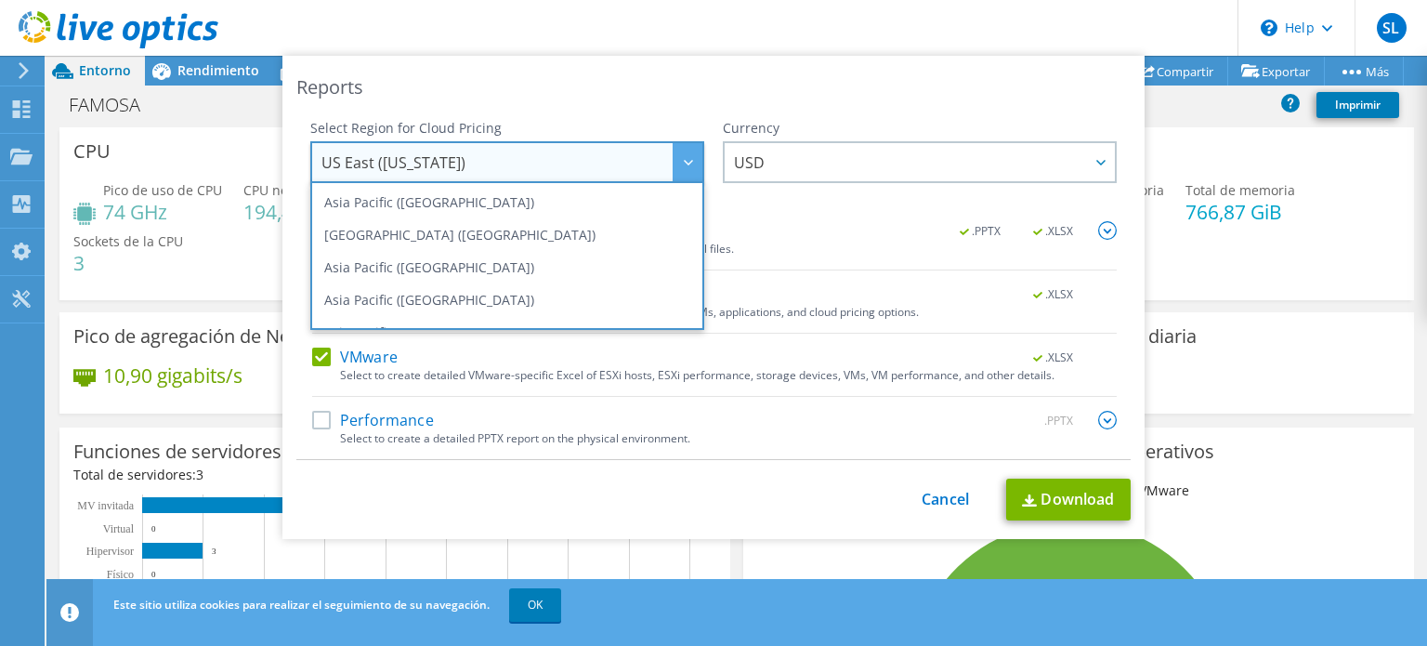
click at [684, 160] on icon at bounding box center [688, 163] width 9 height 6
click at [606, 468] on div "Reports Select Region for Cloud Pricing Asia Pacific ([GEOGRAPHIC_DATA]) [GEOGR…" at bounding box center [713, 297] width 862 height 483
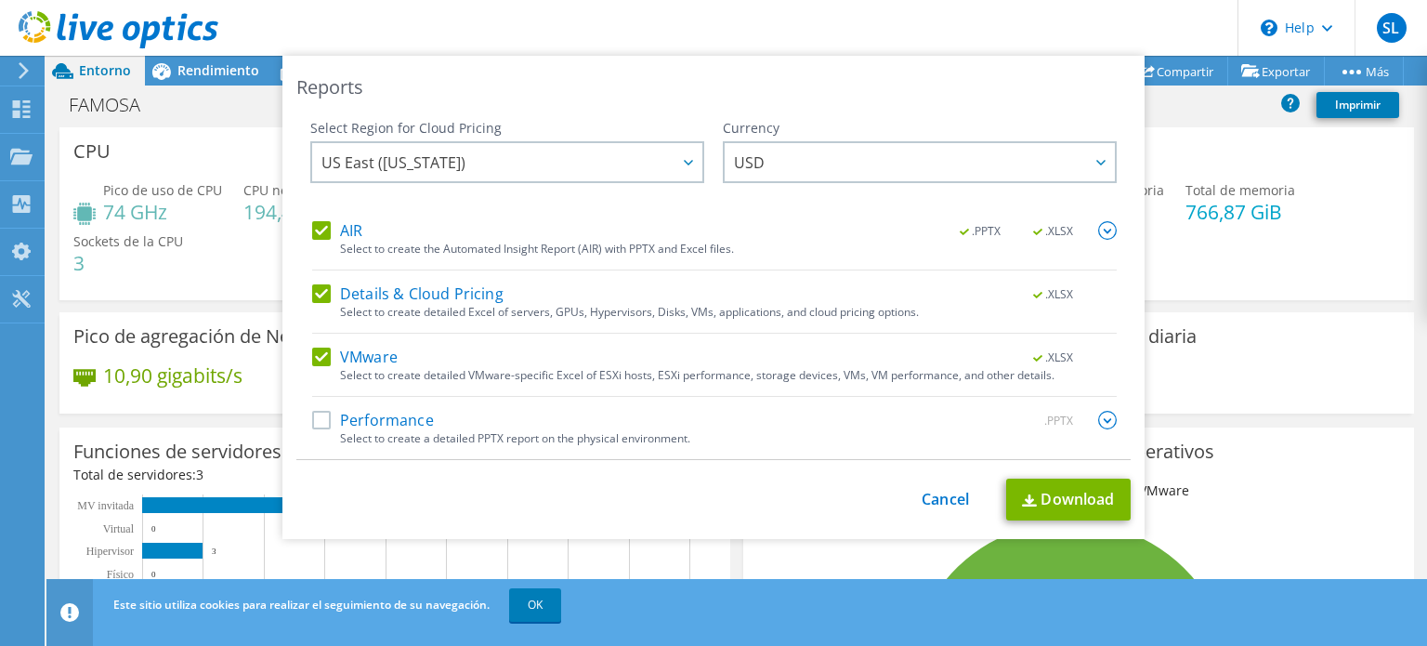
click at [316, 419] on label "Performance" at bounding box center [373, 420] width 122 height 19
click at [0, 0] on input "Performance" at bounding box center [0, 0] width 0 height 0
click at [316, 419] on label "Performance" at bounding box center [373, 420] width 122 height 19
click at [0, 0] on input "Performance" at bounding box center [0, 0] width 0 height 0
click at [312, 419] on label "Performance" at bounding box center [373, 420] width 122 height 19
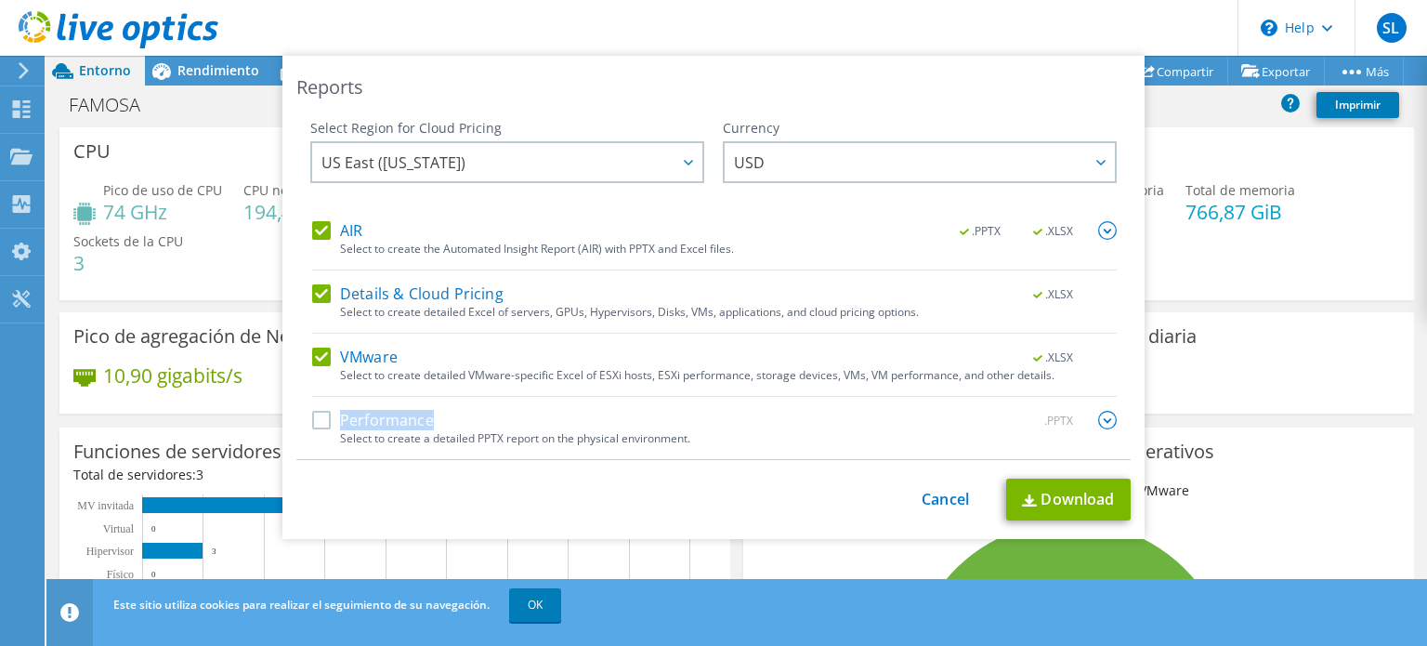
click at [0, 0] on input "Performance" at bounding box center [0, 0] width 0 height 0
click at [323, 236] on label "AIR" at bounding box center [337, 230] width 50 height 19
click at [0, 0] on input "AIR" at bounding box center [0, 0] width 0 height 0
click at [313, 237] on label "AIR" at bounding box center [337, 230] width 50 height 19
click at [0, 0] on input "AIR" at bounding box center [0, 0] width 0 height 0
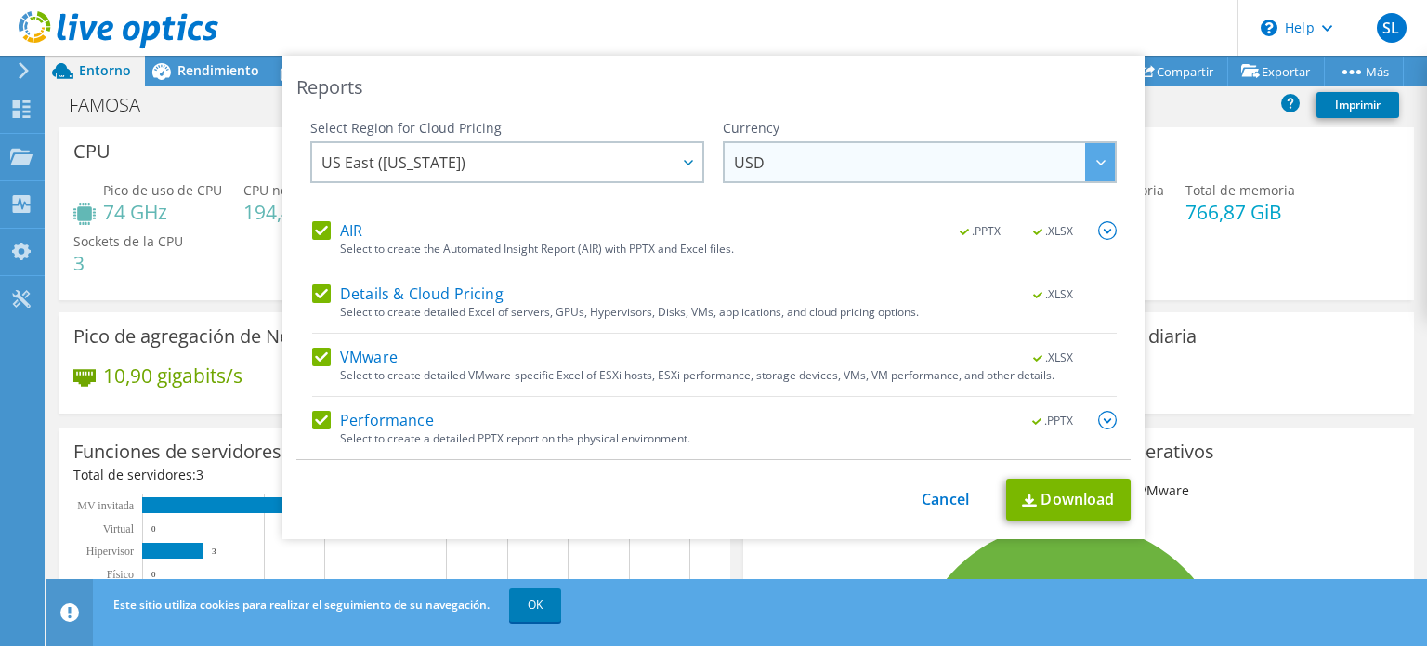
click at [815, 166] on span "USD" at bounding box center [924, 162] width 381 height 38
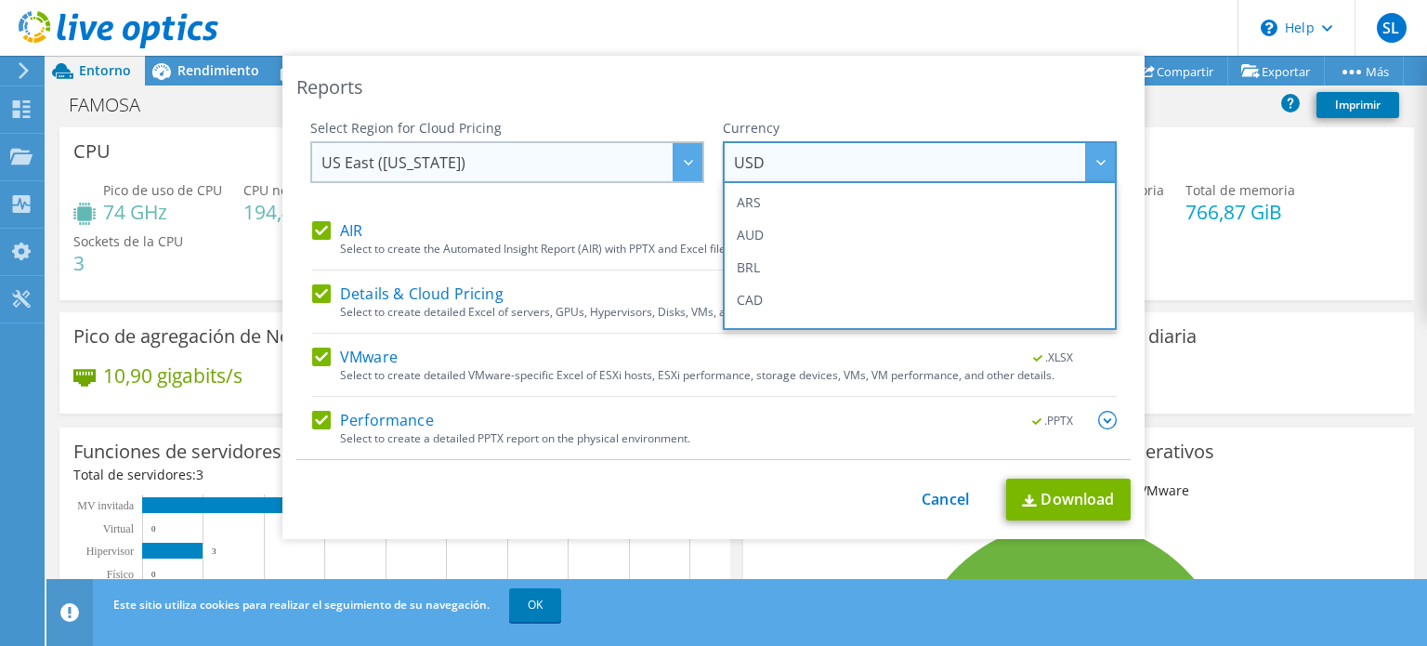
click at [461, 155] on span "US East ([US_STATE])" at bounding box center [512, 162] width 381 height 38
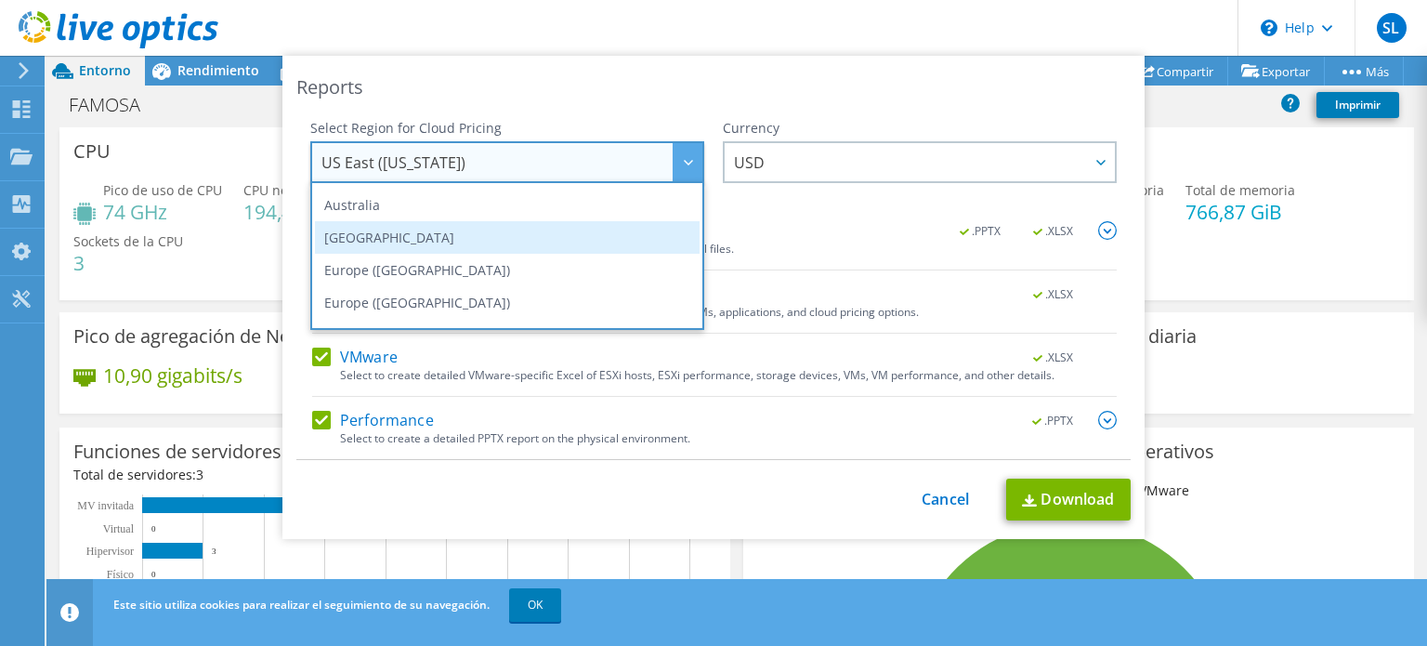
scroll to position [186, 0]
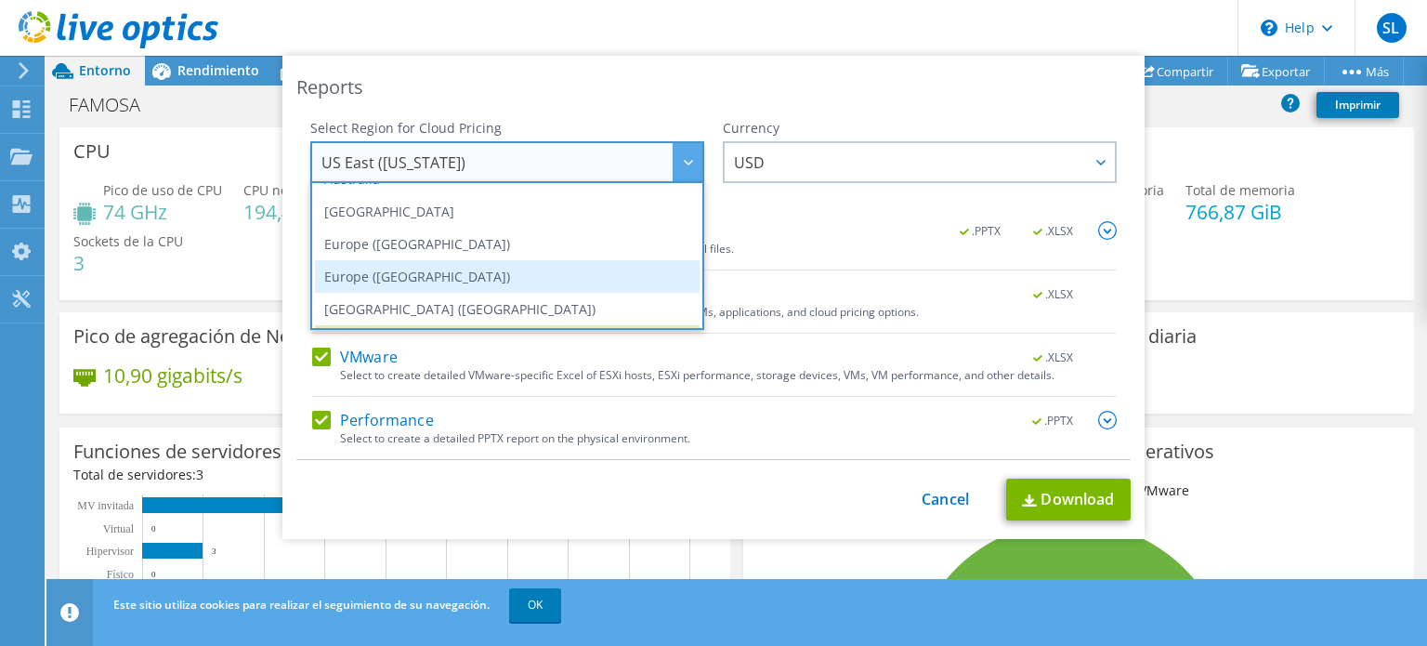
click at [373, 270] on li "Europe ([GEOGRAPHIC_DATA])" at bounding box center [507, 276] width 385 height 33
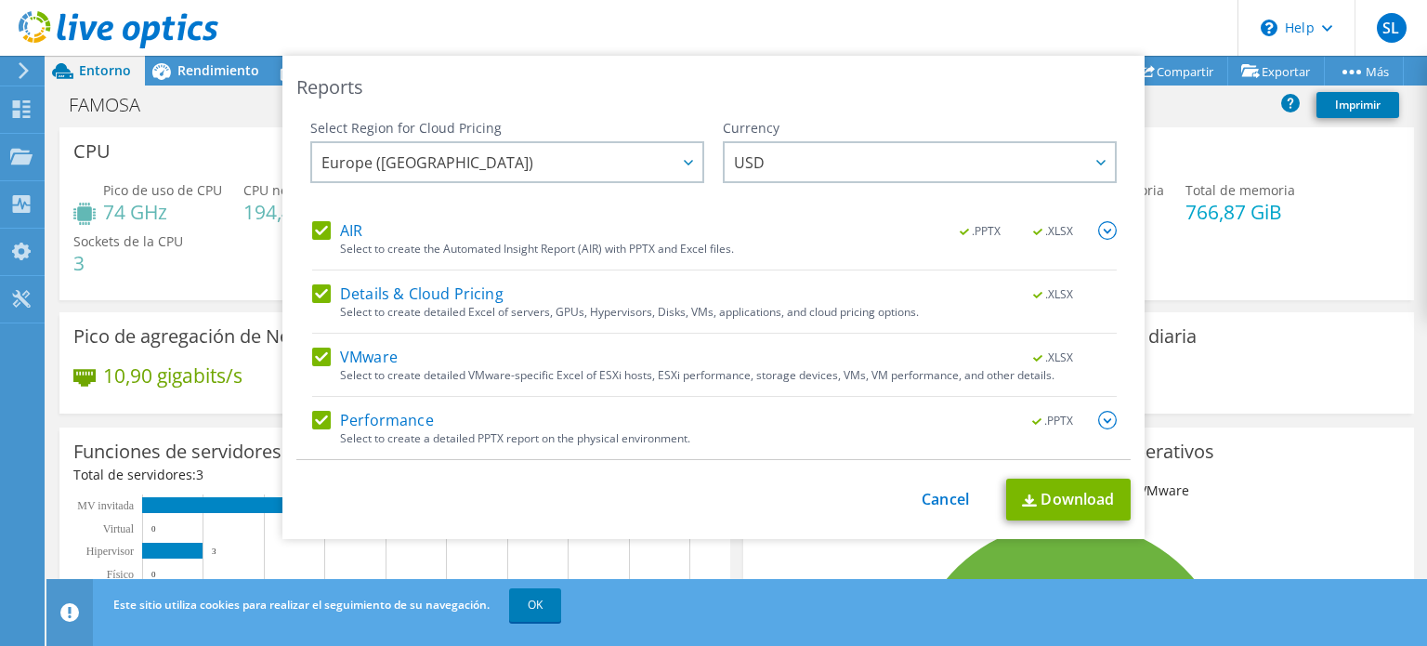
click at [304, 226] on div "Select Region for Cloud Pricing Asia Pacific ([GEOGRAPHIC_DATA]) [GEOGRAPHIC_DA…" at bounding box center [713, 289] width 834 height 341
click at [320, 230] on label "AIR" at bounding box center [337, 230] width 50 height 19
click at [0, 0] on input "AIR" at bounding box center [0, 0] width 0 height 0
click at [316, 291] on label "Details & Cloud Pricing" at bounding box center [407, 293] width 191 height 19
click at [0, 0] on input "Details & Cloud Pricing" at bounding box center [0, 0] width 0 height 0
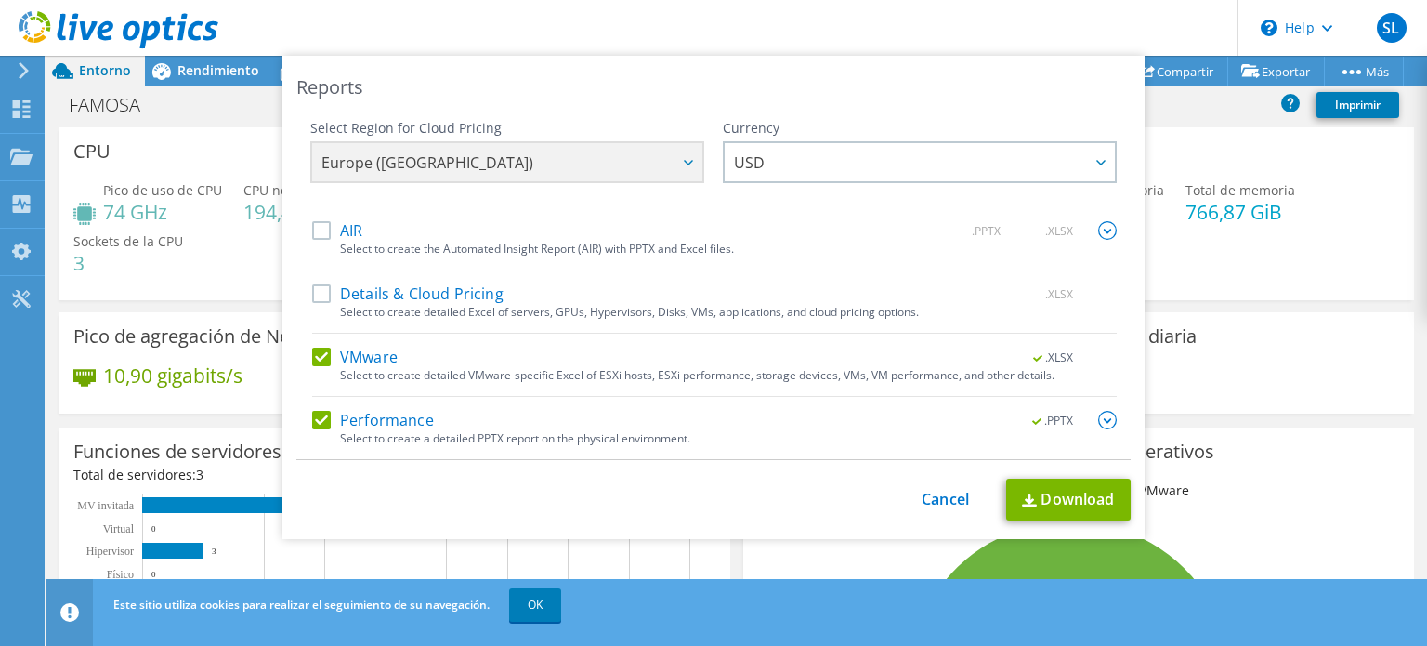
click at [322, 226] on label "AIR" at bounding box center [337, 230] width 50 height 19
click at [0, 0] on input "AIR" at bounding box center [0, 0] width 0 height 0
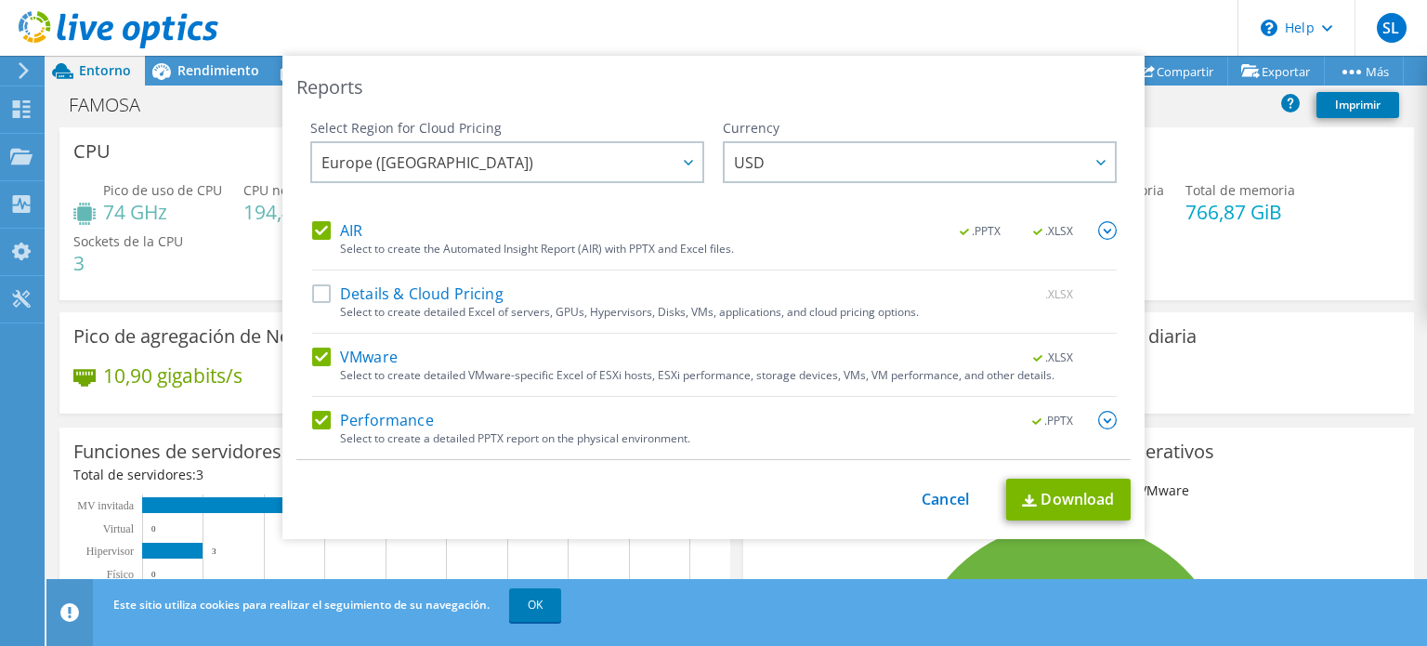
click at [1105, 236] on img at bounding box center [1107, 230] width 19 height 19
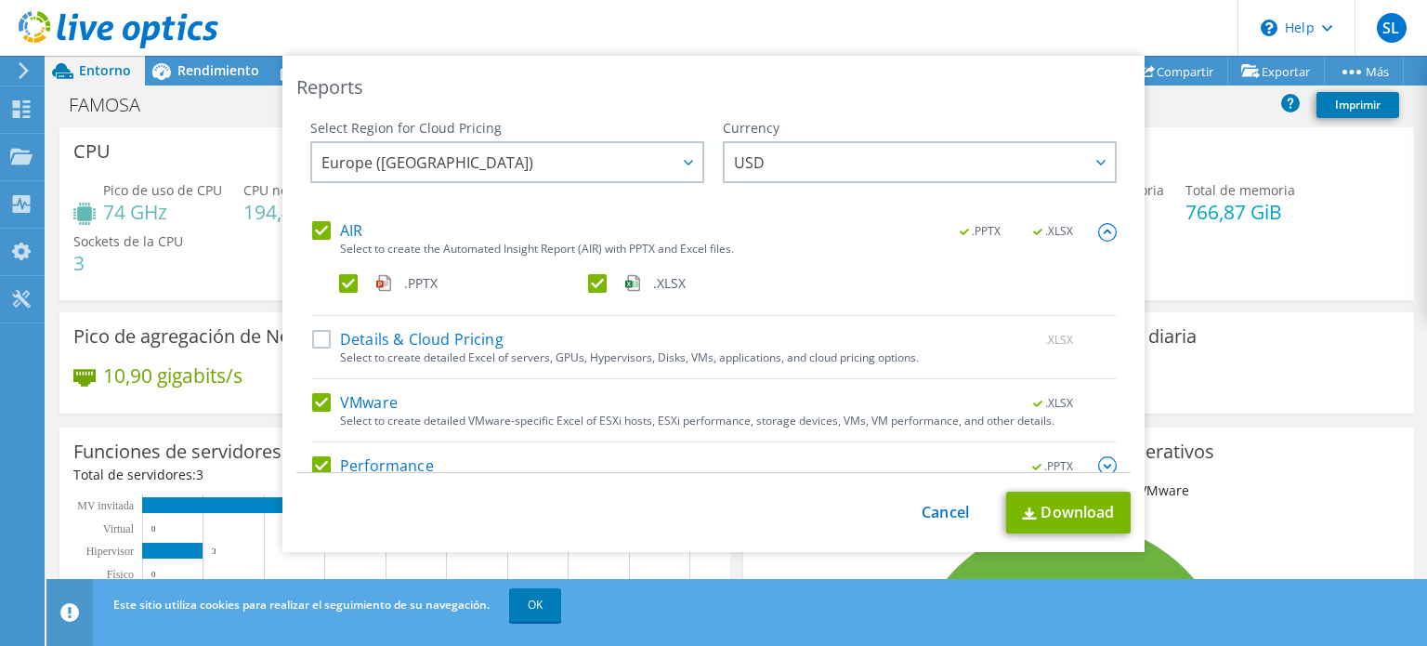
click at [1098, 232] on img at bounding box center [1107, 232] width 19 height 19
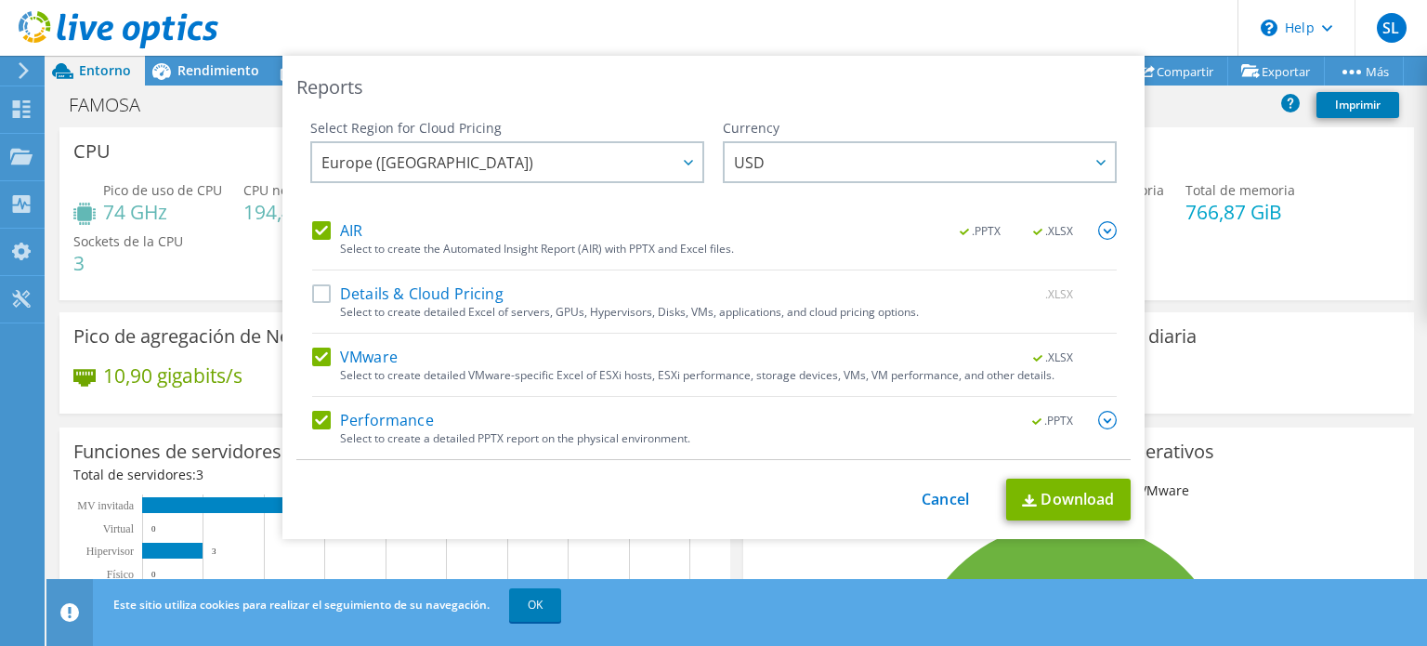
click at [859, 140] on div "Currency ARS AUD BRL CAD CHF CLP CNY DKK EUR GBP HKD HUF INR JPY MXN MYR NOK NZ…" at bounding box center [920, 170] width 394 height 102
click at [860, 166] on span "USD" at bounding box center [924, 162] width 381 height 38
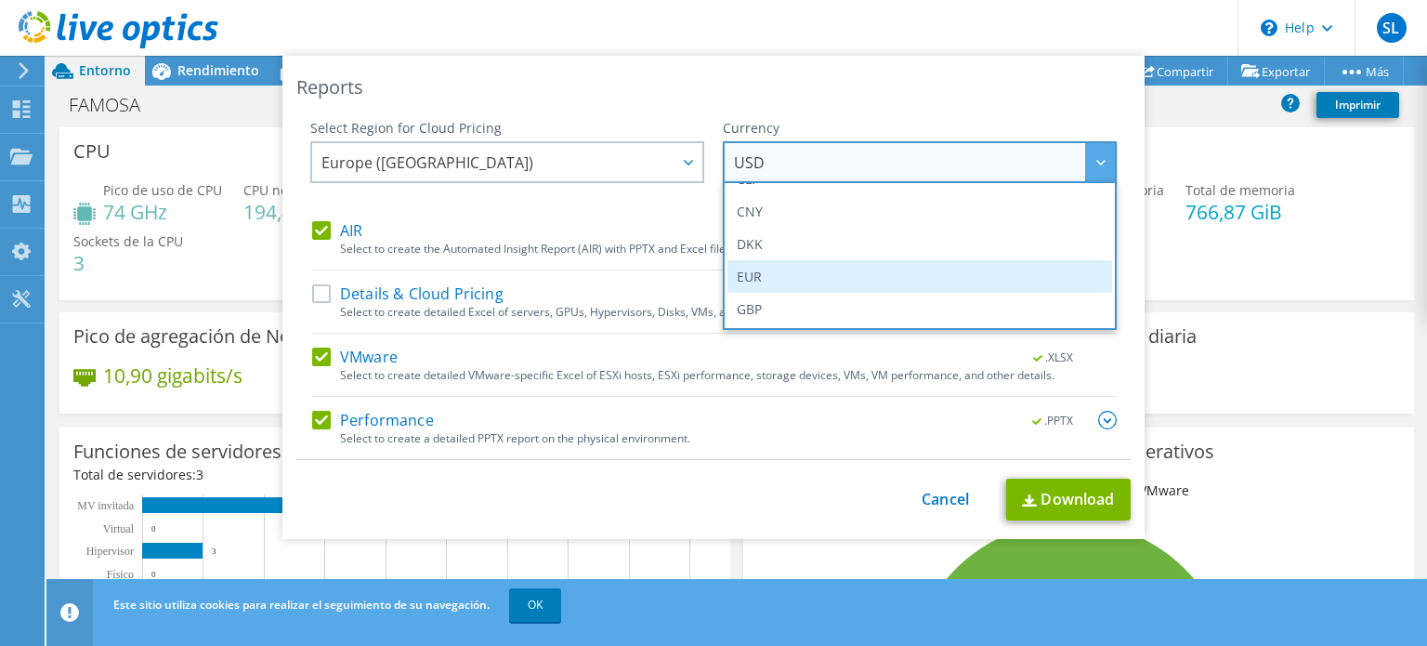
click at [761, 276] on li "EUR" at bounding box center [920, 276] width 385 height 33
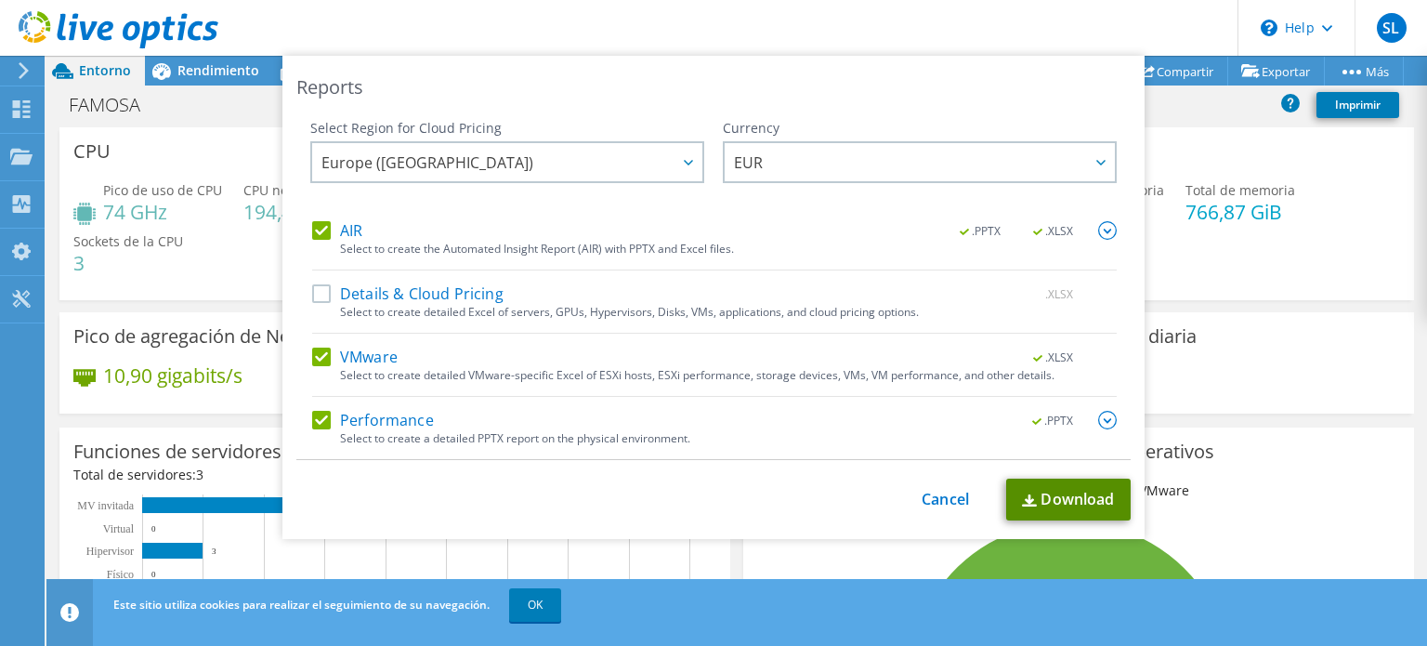
click at [1054, 498] on link "Download" at bounding box center [1068, 500] width 125 height 42
drag, startPoint x: 934, startPoint y: 492, endPoint x: 970, endPoint y: 485, distance: 36.8
click at [934, 492] on link "Cancel" at bounding box center [945, 500] width 47 height 18
